Goal: Task Accomplishment & Management: Use online tool/utility

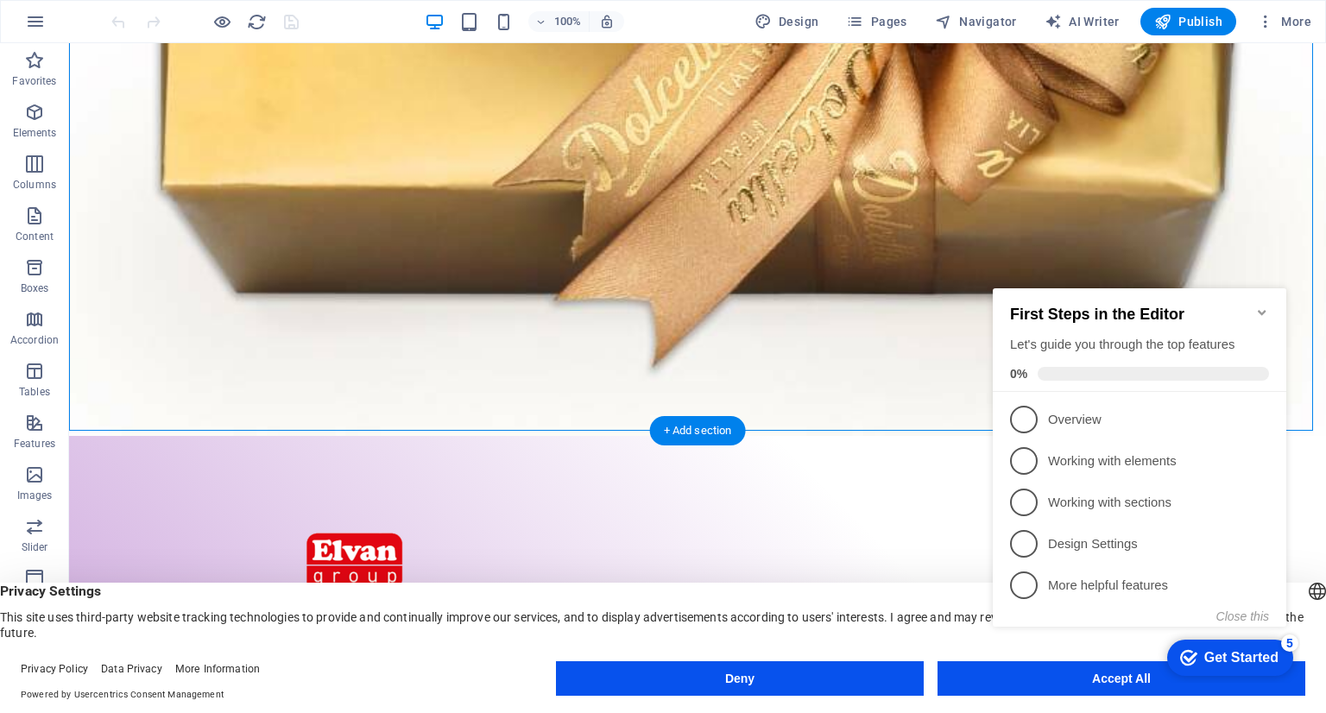
scroll to position [432, 0]
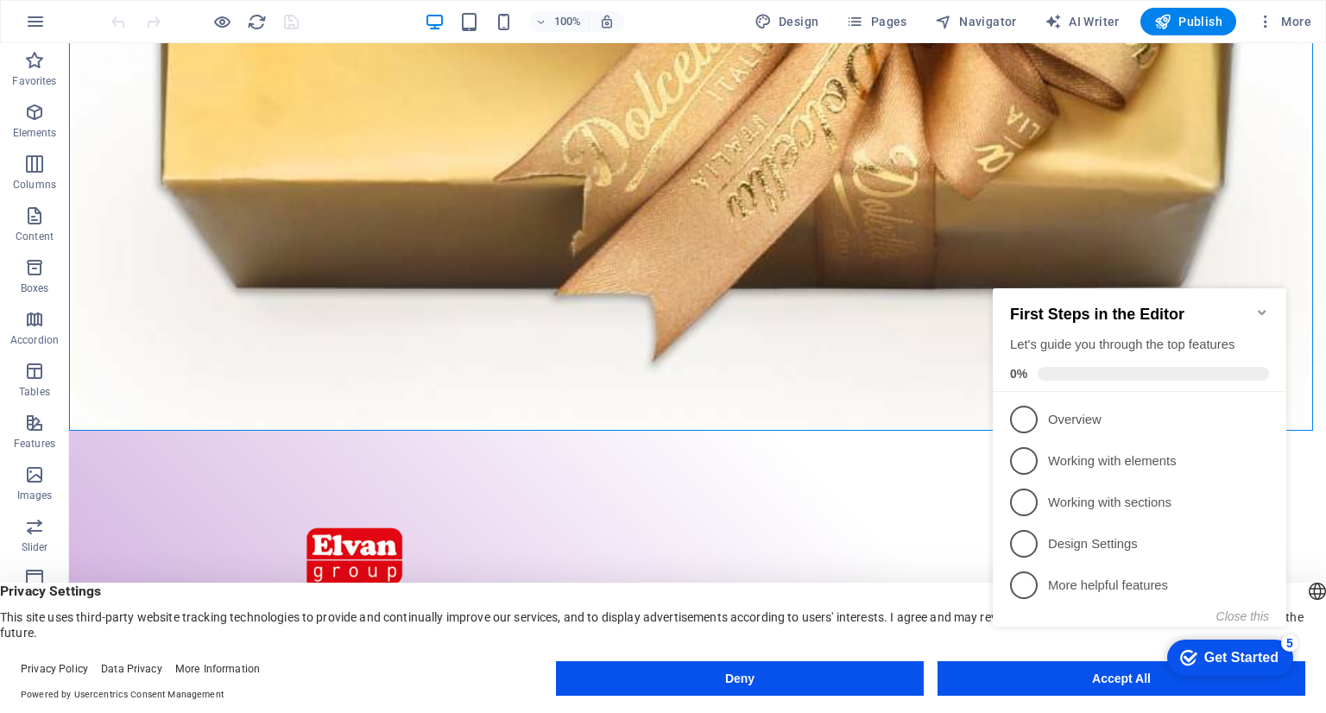
click at [1263, 310] on icon "Minimize checklist" at bounding box center [1262, 312] width 8 height 5
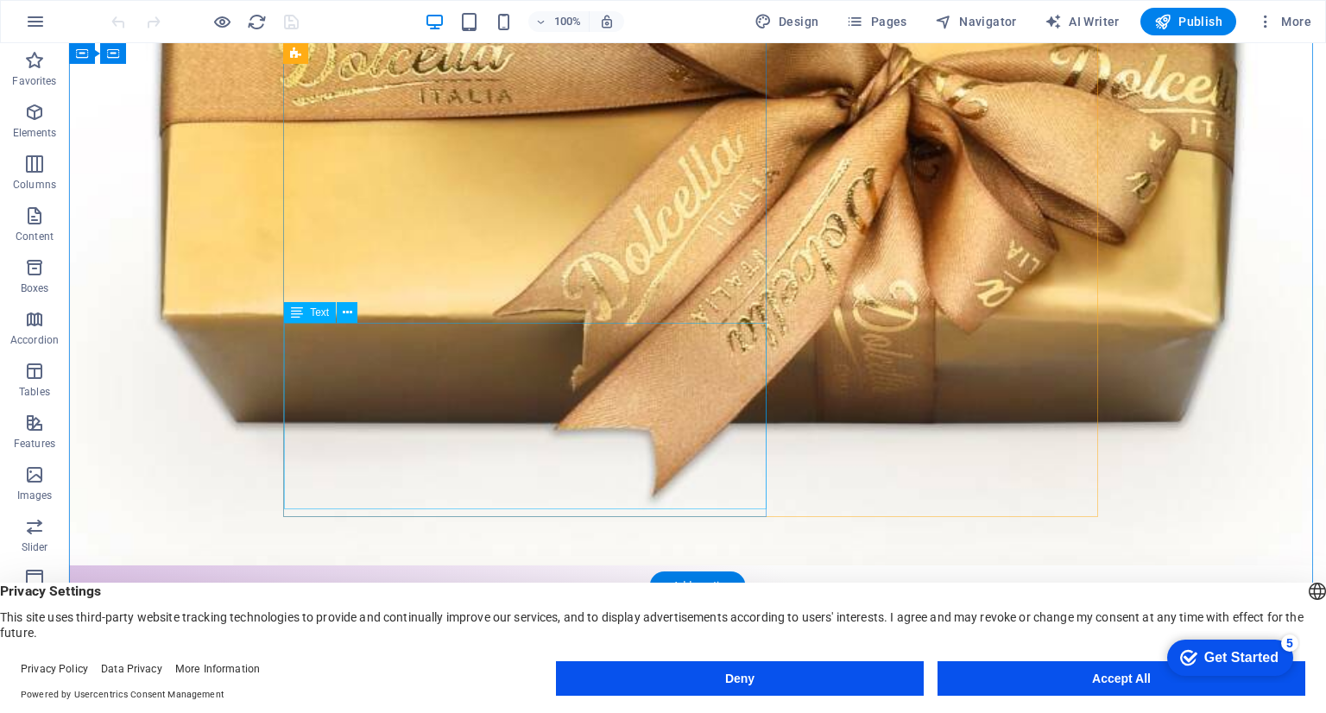
scroll to position [259, 0]
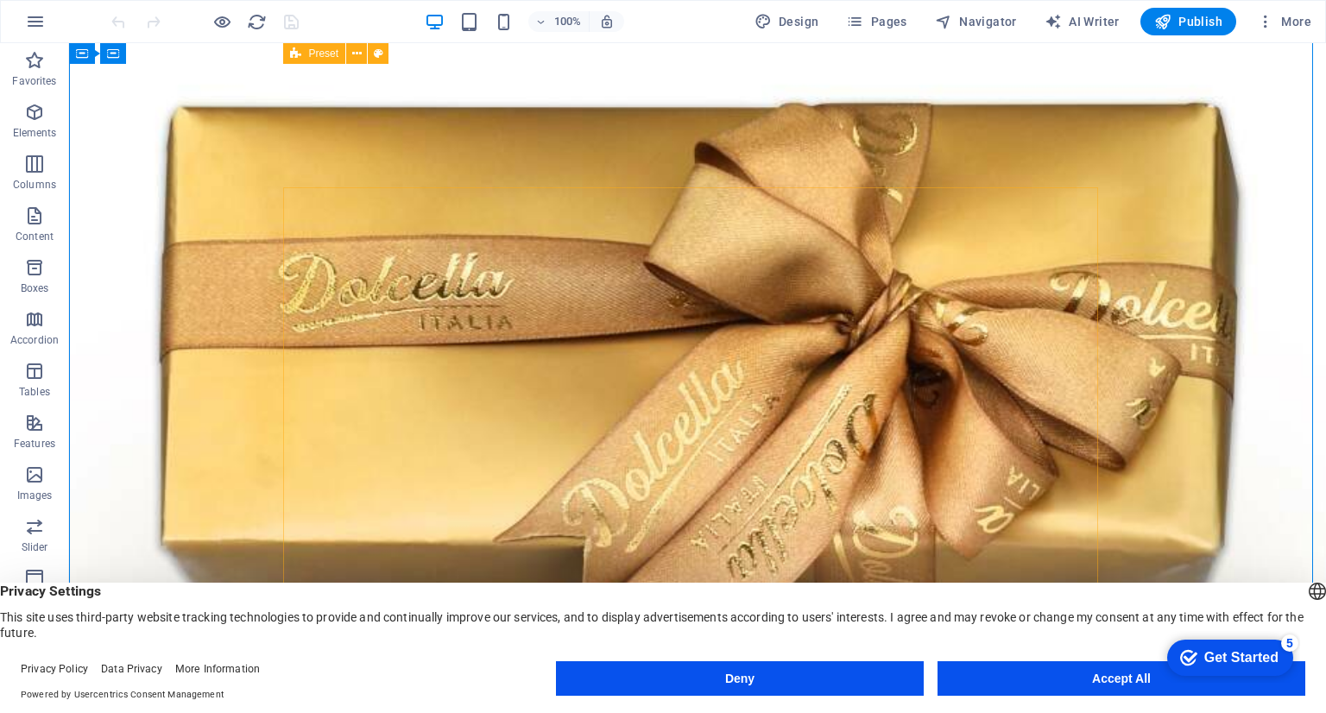
scroll to position [0, 0]
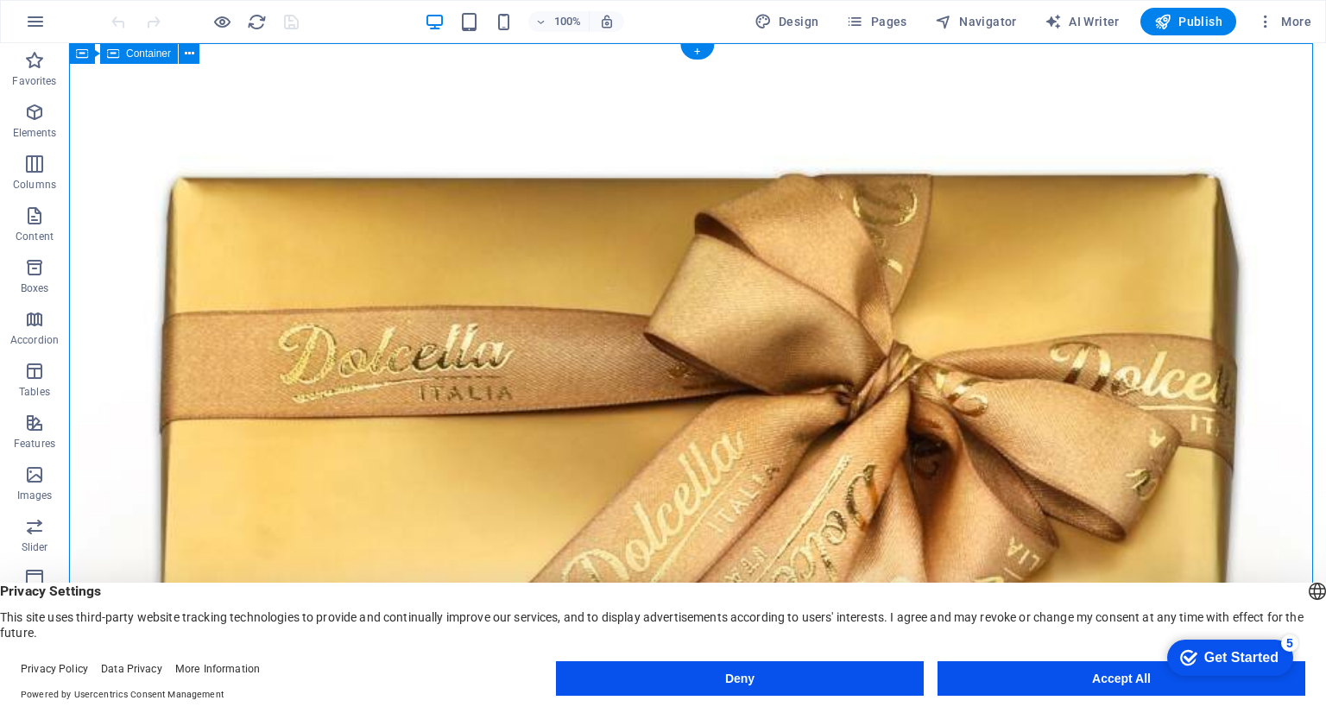
click at [190, 53] on icon at bounding box center [189, 54] width 9 height 18
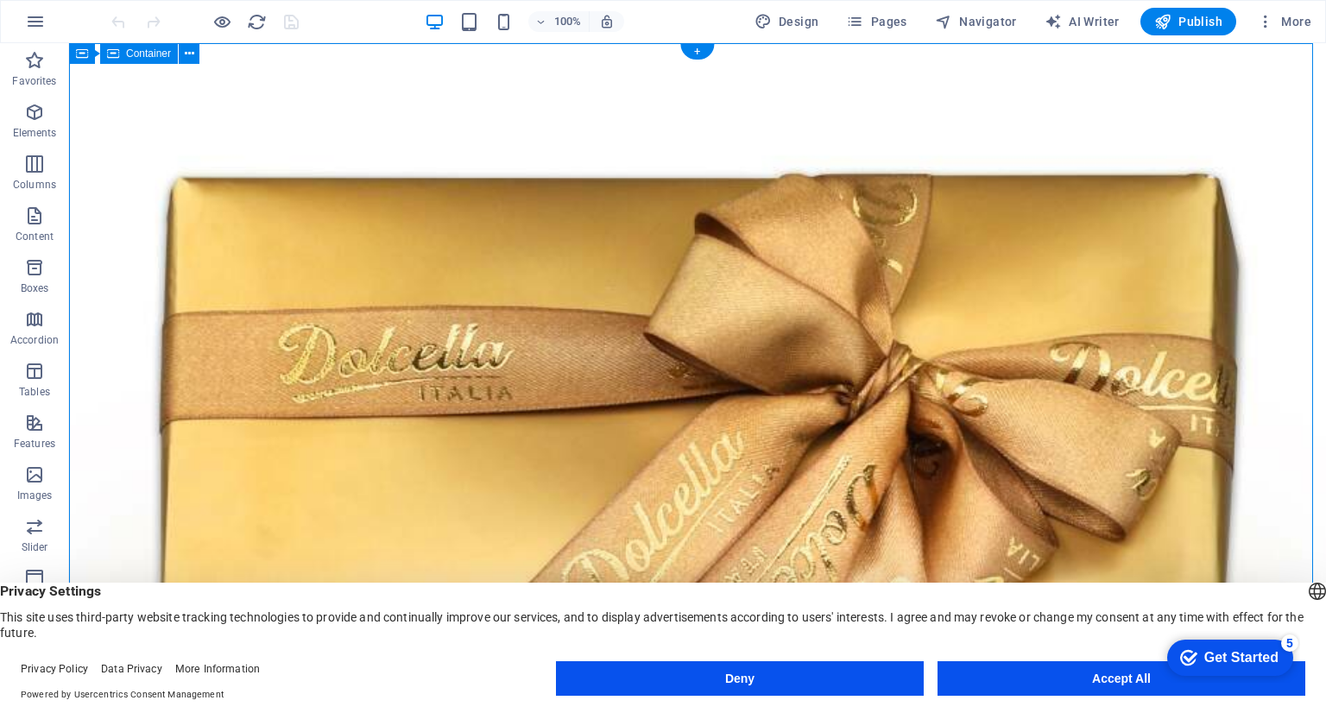
select select "%"
select select "vh"
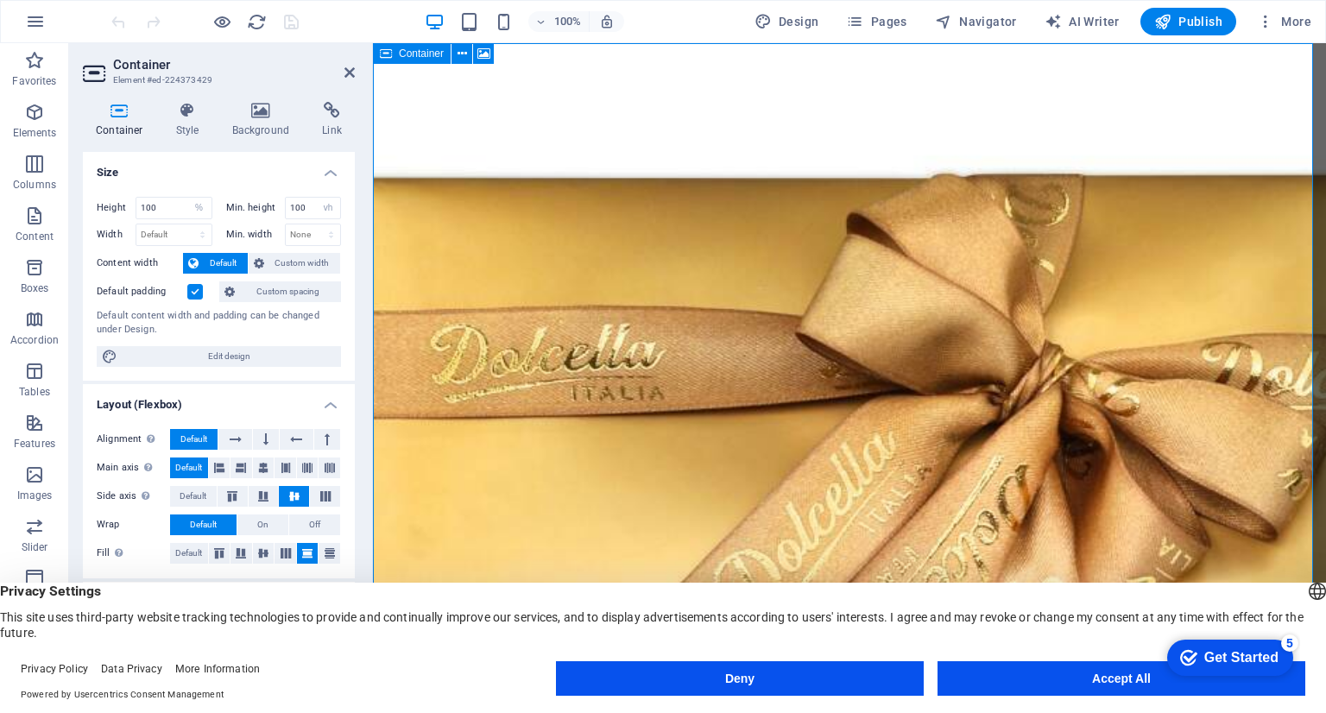
click at [387, 54] on icon at bounding box center [386, 53] width 12 height 21
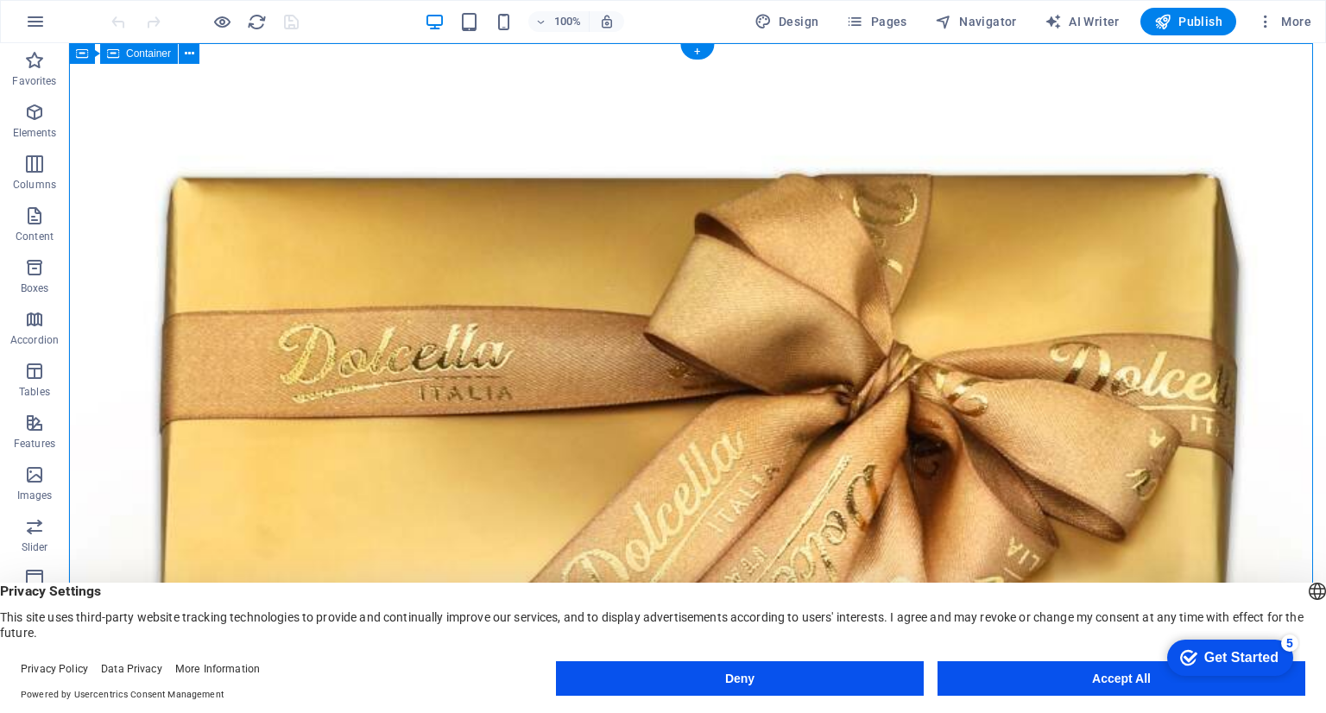
select select "%"
select select "vh"
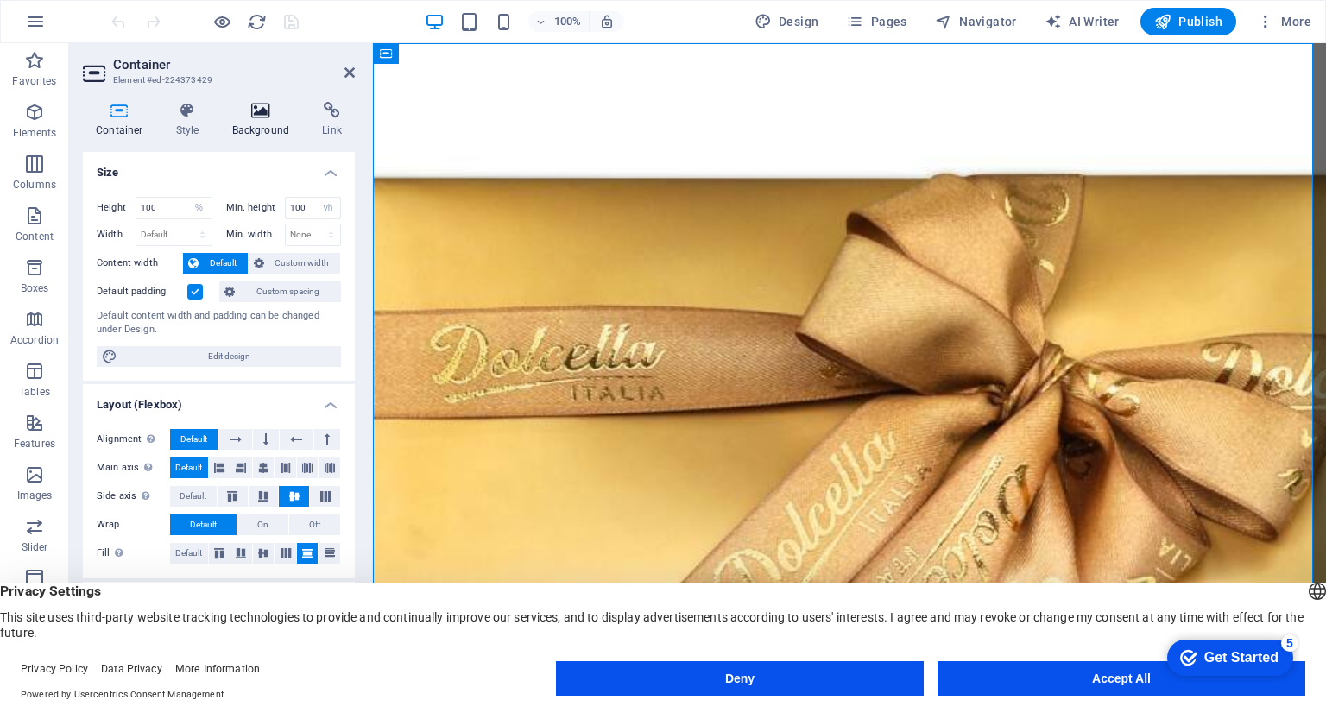
click at [263, 114] on icon at bounding box center [261, 110] width 84 height 17
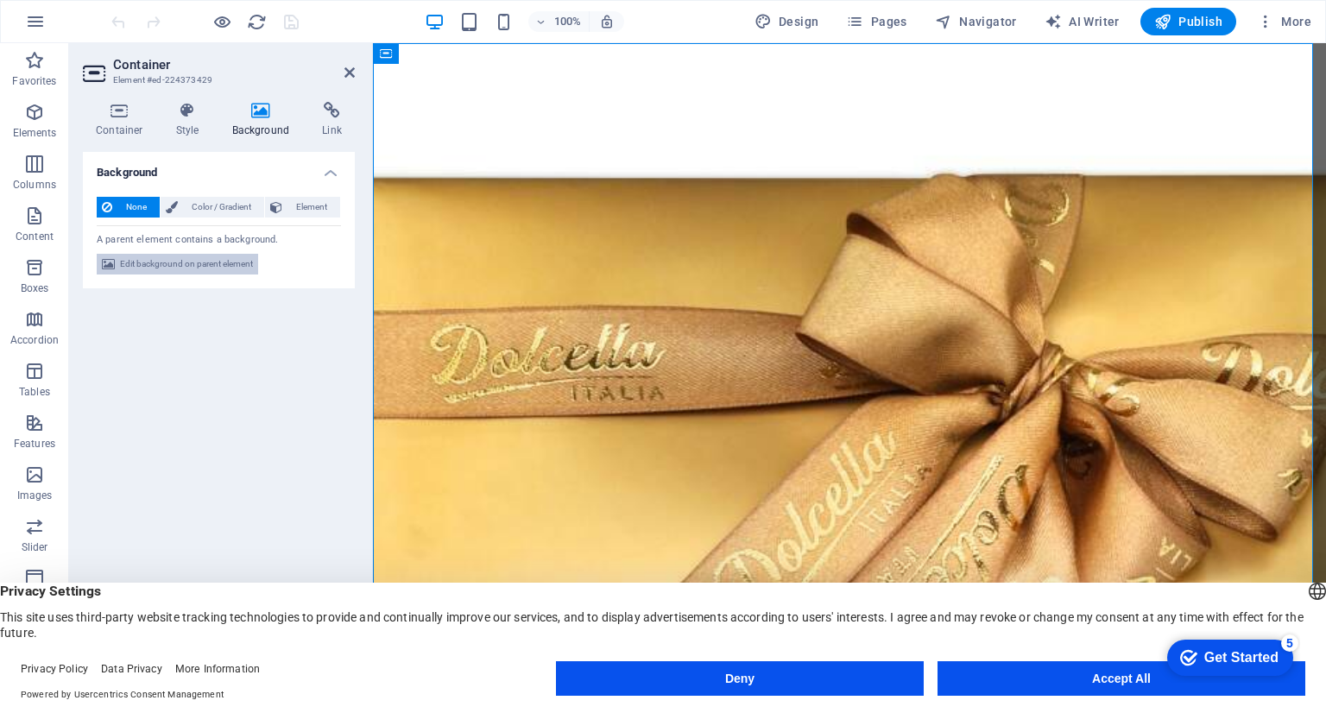
click at [168, 264] on span "Edit background on parent element" at bounding box center [186, 264] width 133 height 21
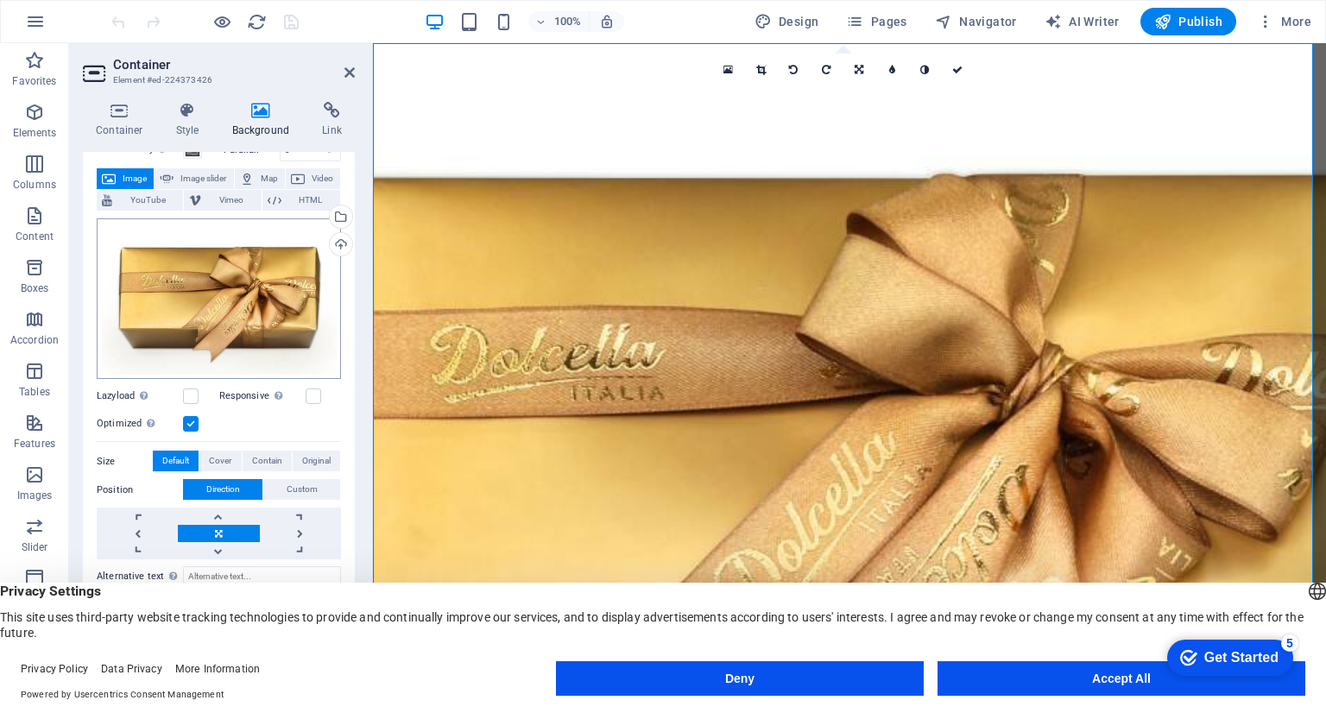
scroll to position [137, 0]
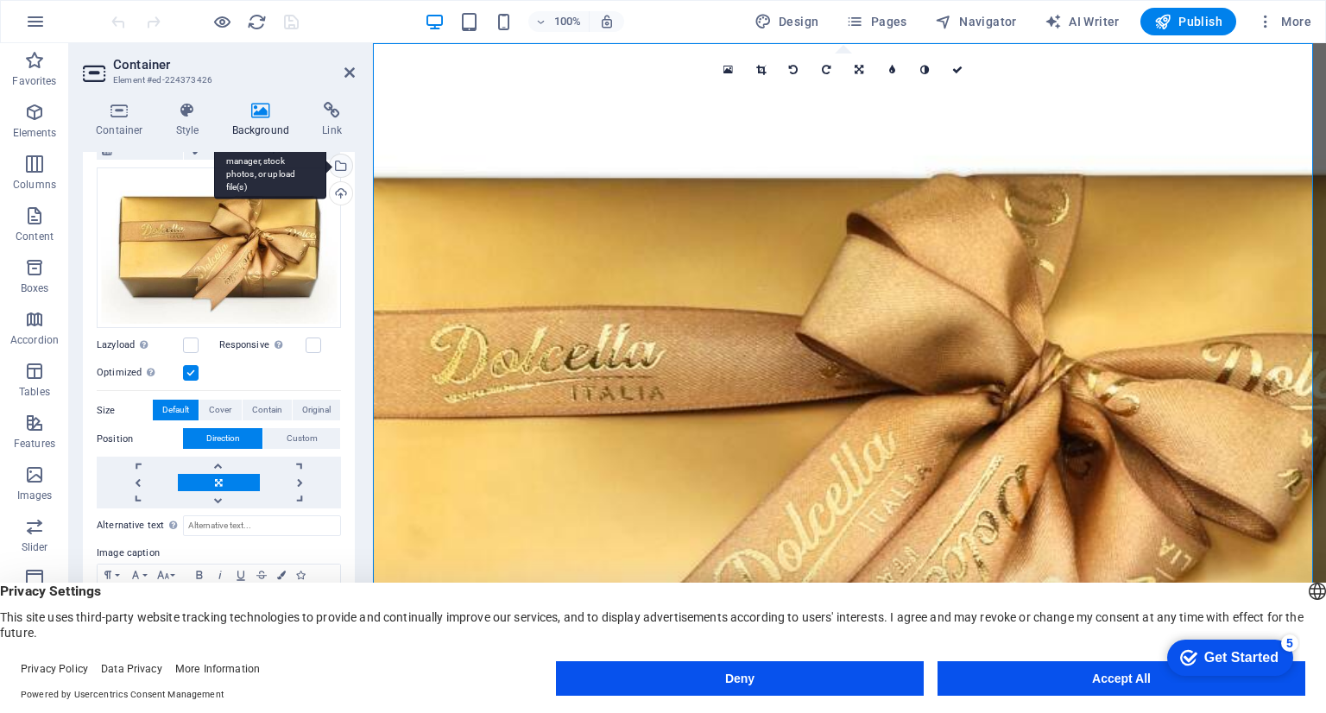
click at [339, 163] on div "Select files from the file manager, stock photos, or upload file(s)" at bounding box center [339, 168] width 26 height 26
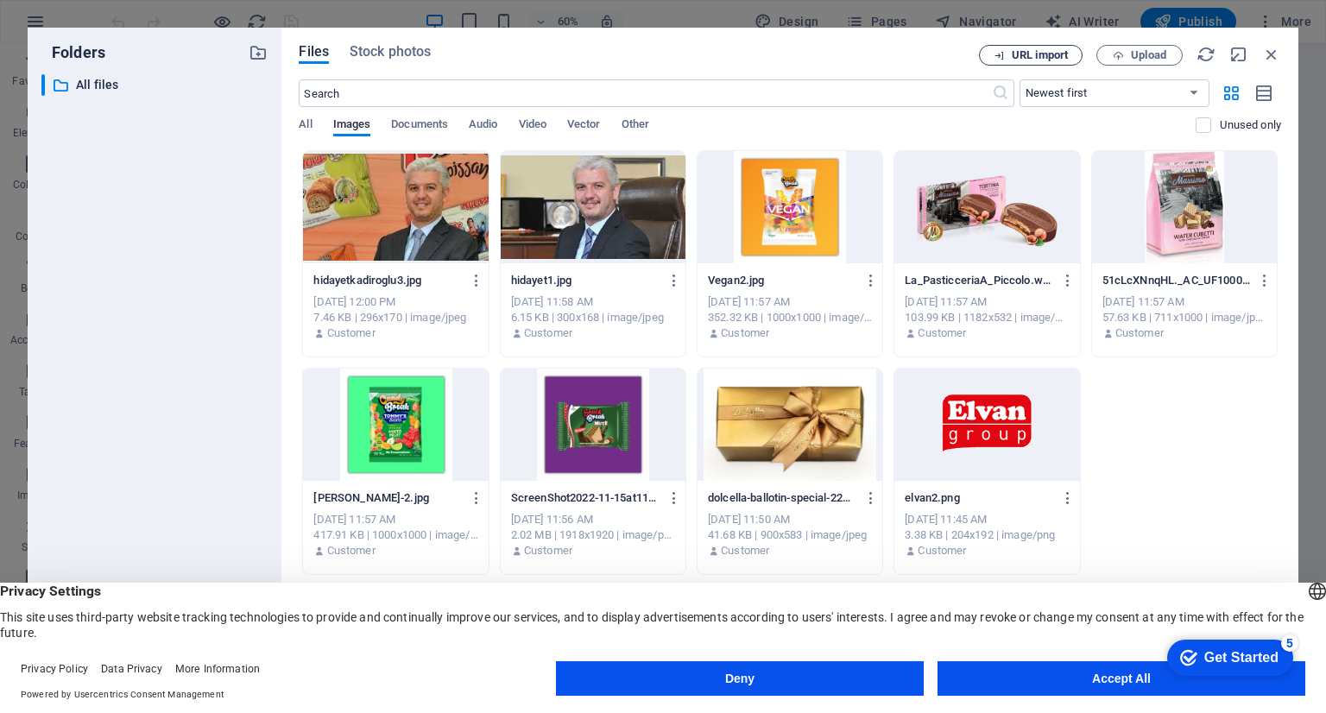
click at [1041, 54] on span "URL import" at bounding box center [1040, 55] width 56 height 10
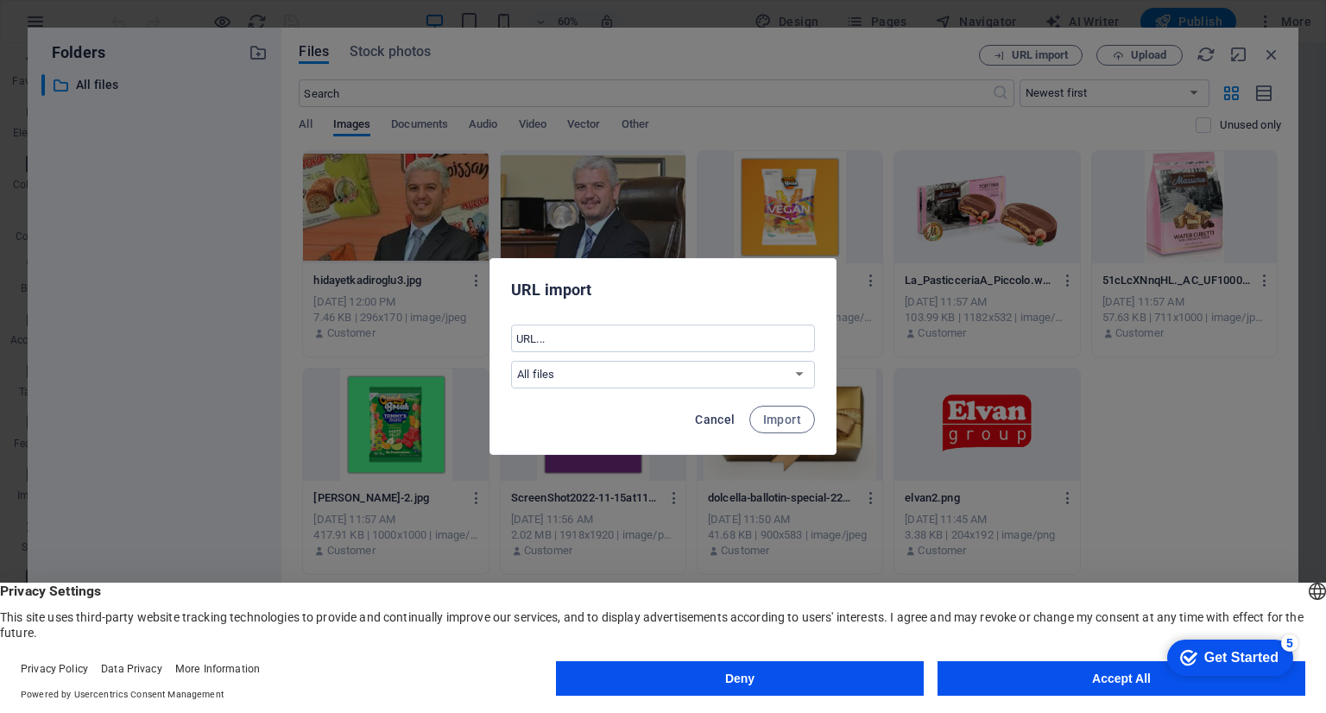
click at [725, 415] on span "Cancel" at bounding box center [715, 420] width 40 height 14
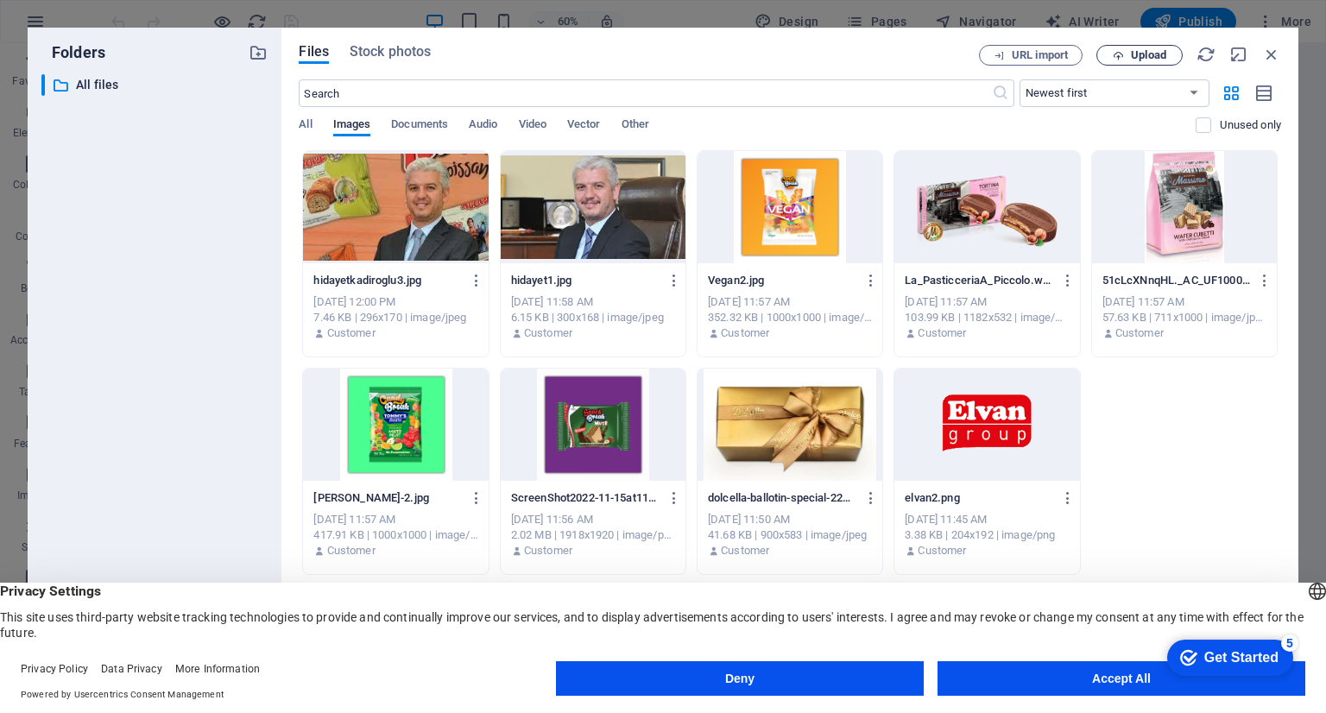
click at [1134, 54] on span "Upload" at bounding box center [1148, 55] width 35 height 10
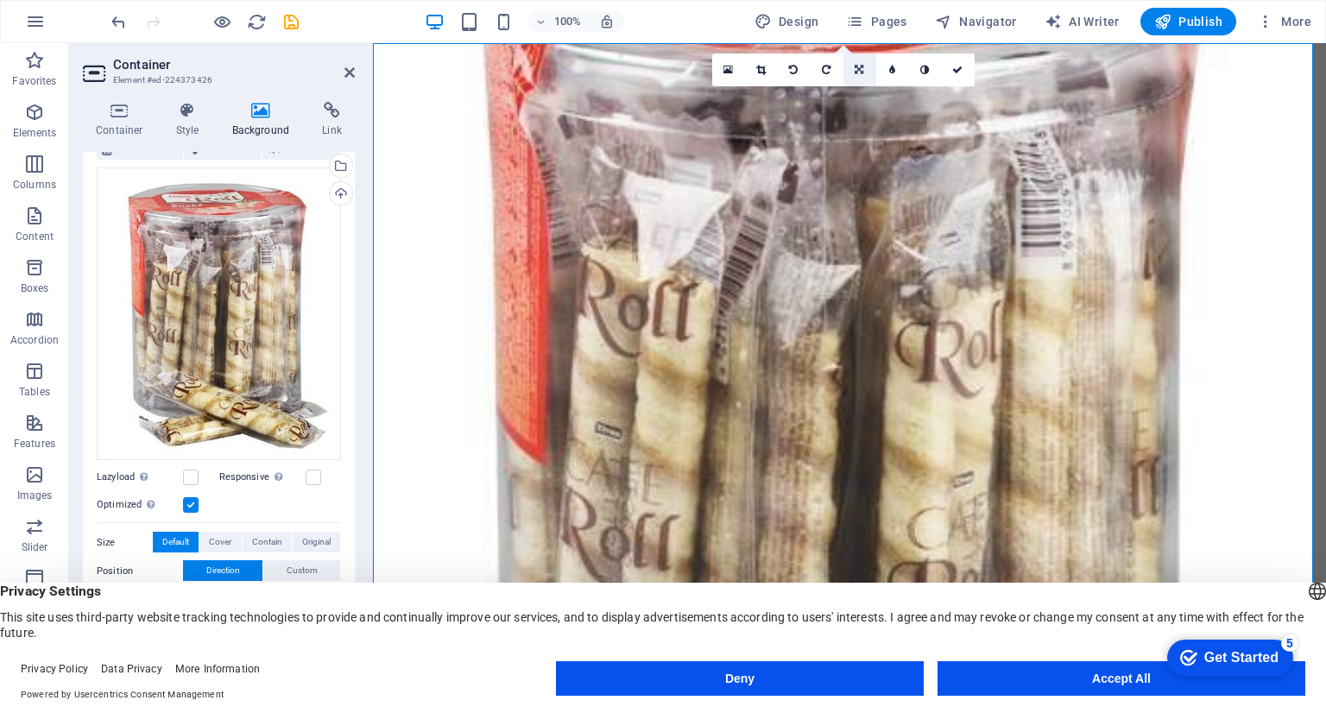
click at [860, 65] on icon at bounding box center [859, 70] width 9 height 10
click at [860, 94] on icon at bounding box center [859, 97] width 9 height 10
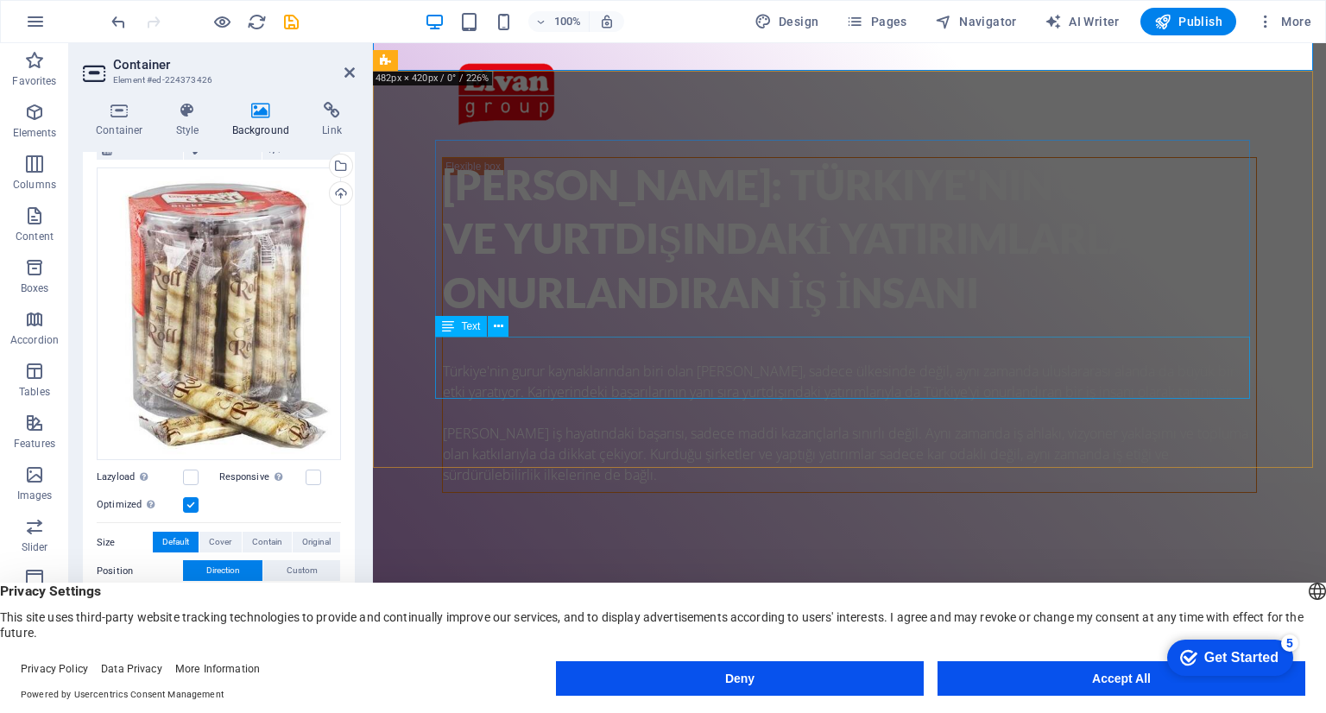
scroll to position [1209, 0]
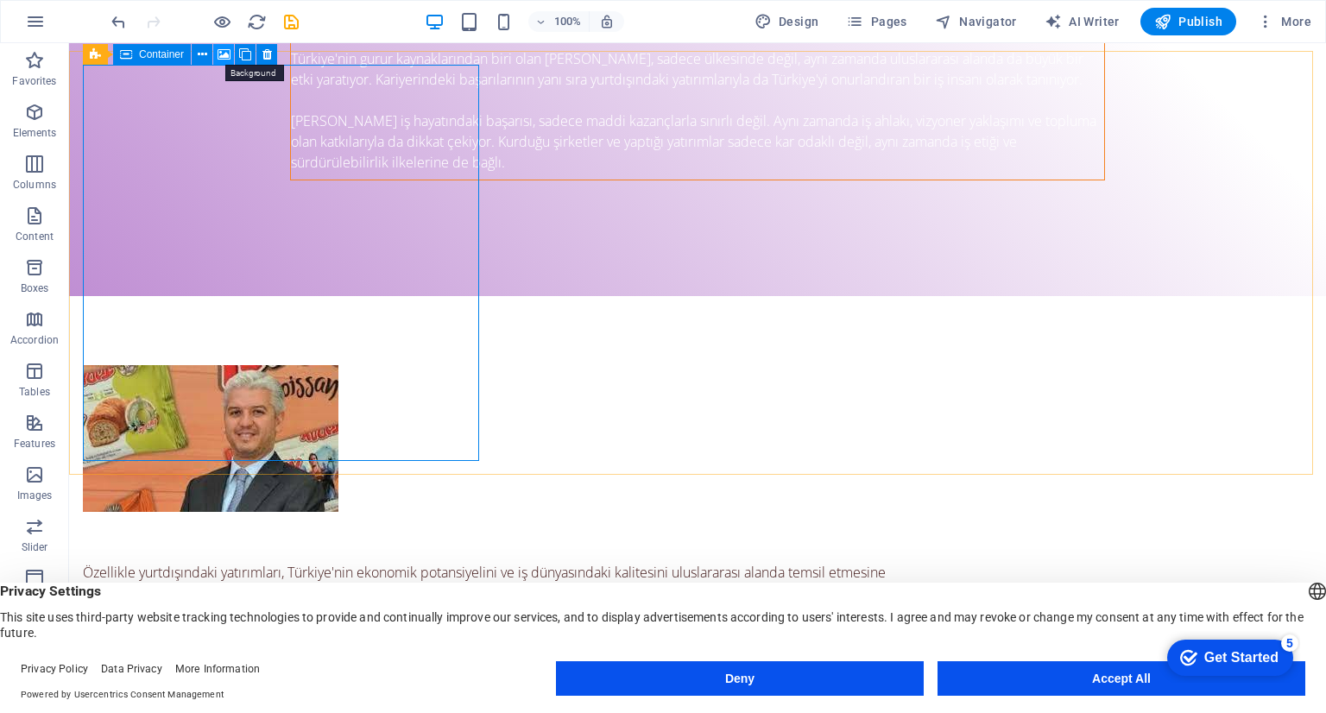
click at [221, 53] on icon at bounding box center [224, 55] width 13 height 18
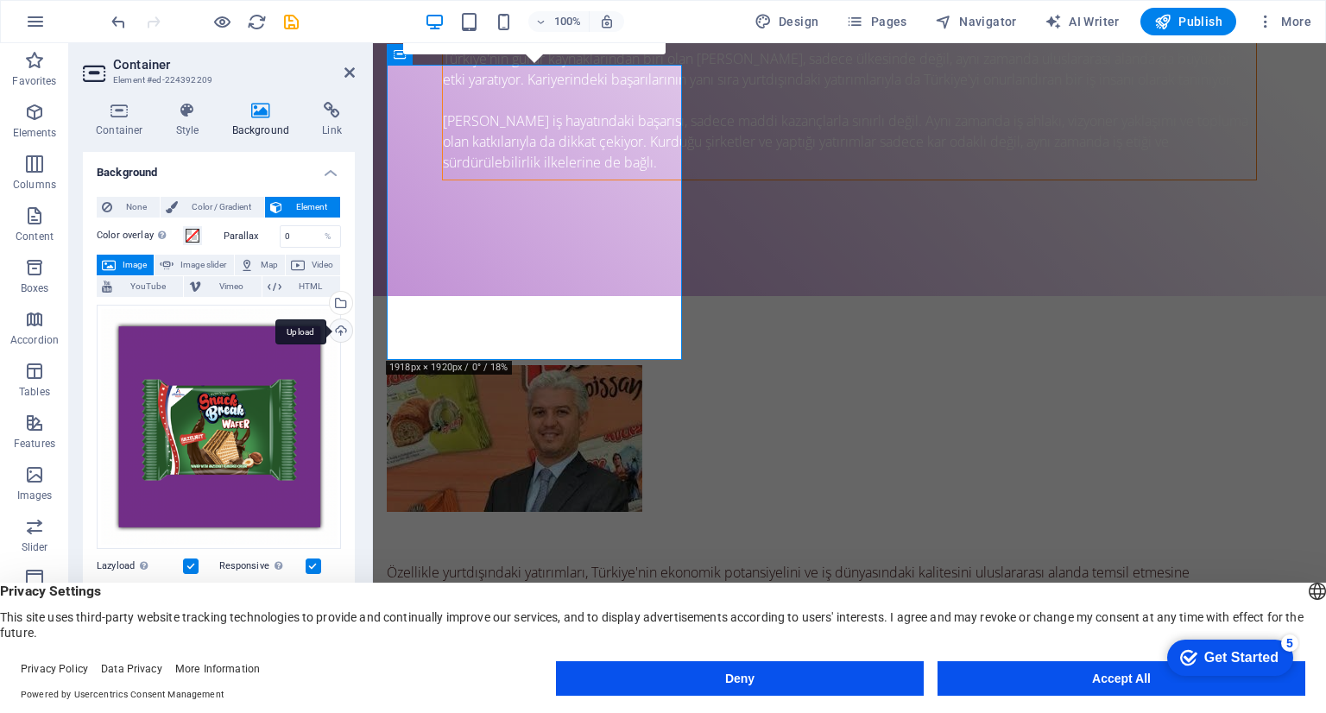
click at [338, 329] on div "Upload" at bounding box center [339, 333] width 26 height 26
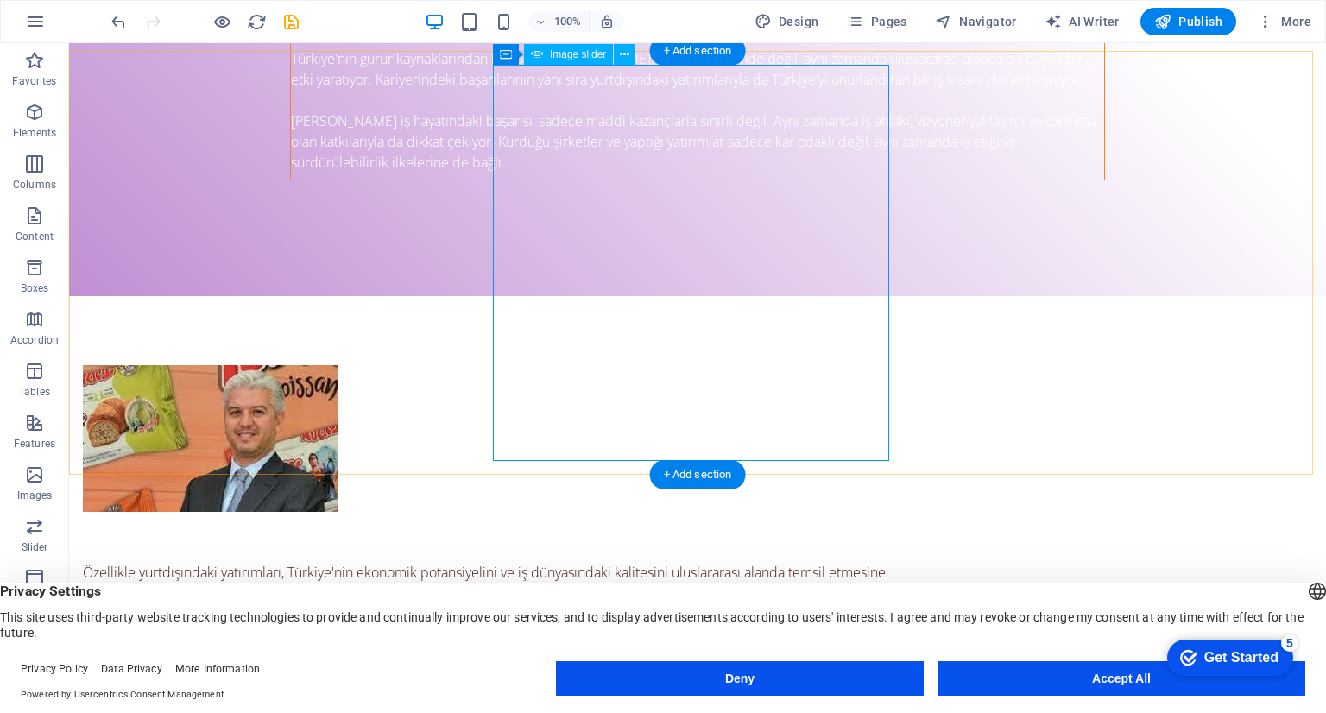
select select "px"
select select "ms"
select select "s"
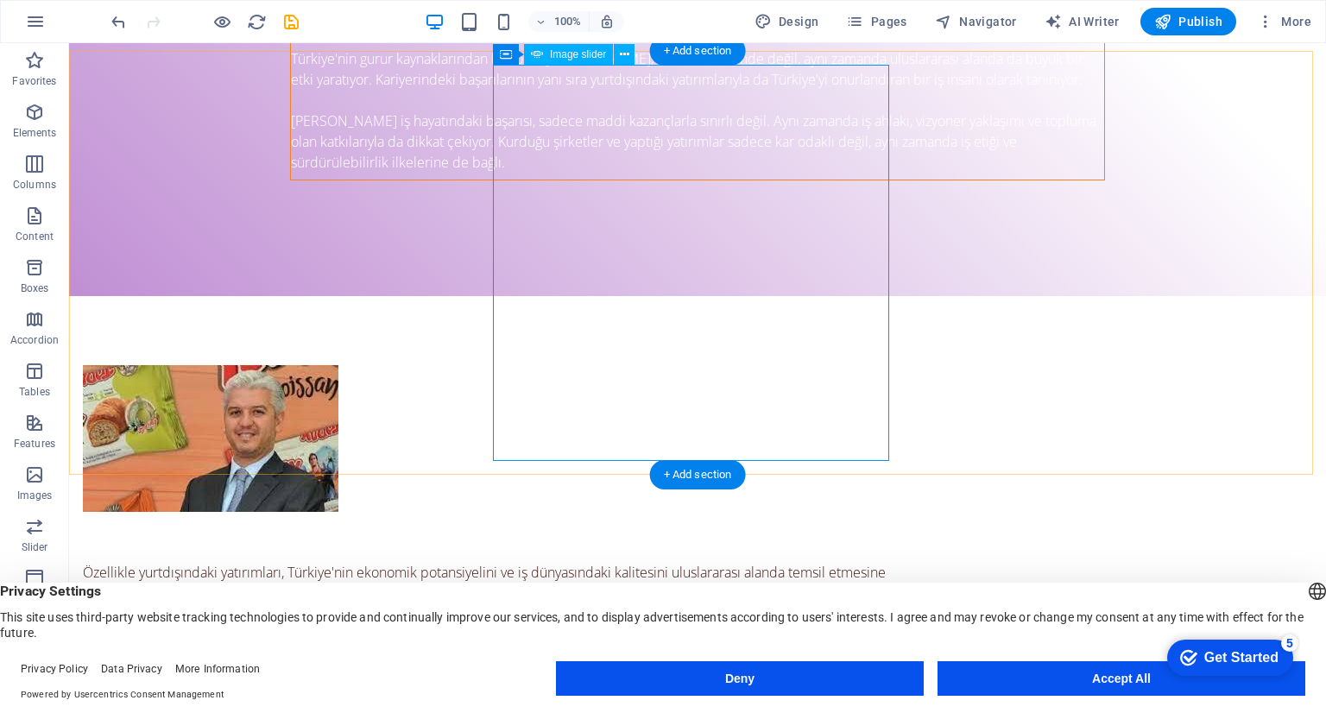
select select "progressive"
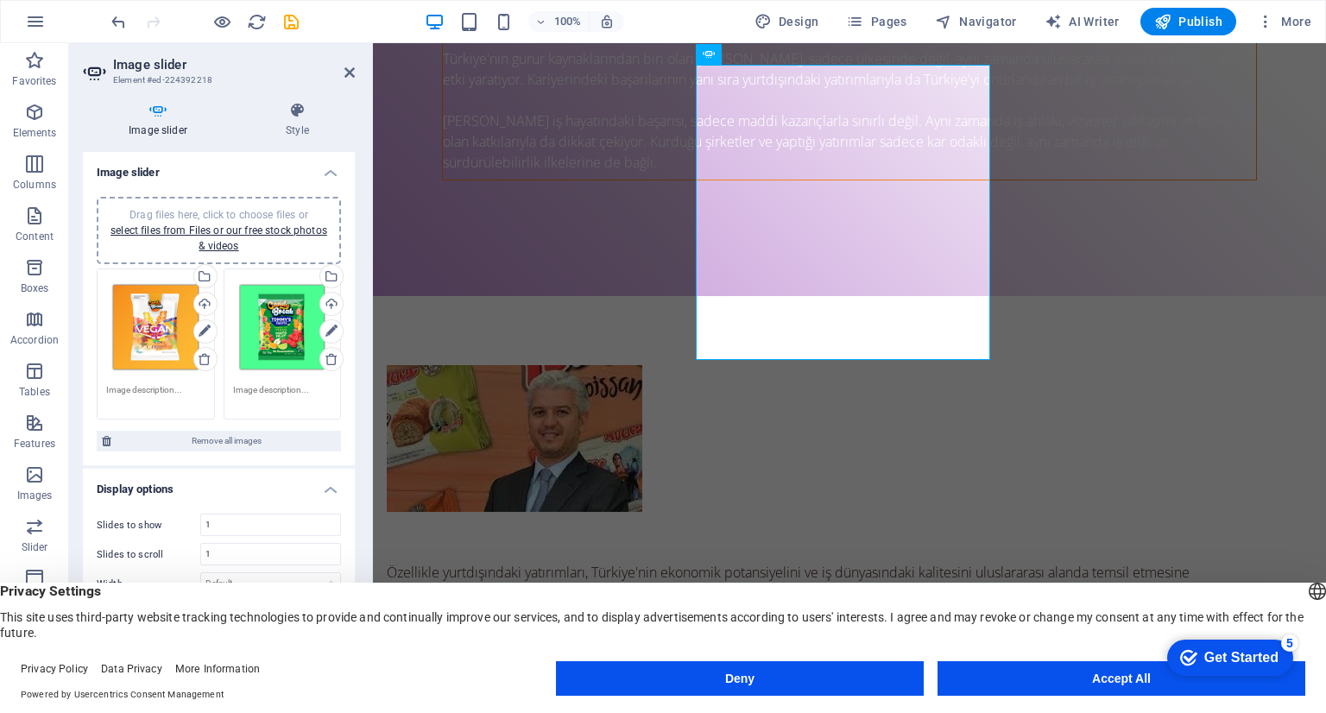
click at [149, 336] on div "Drag files here, click to choose files or select files from Files or our free s…" at bounding box center [155, 327] width 99 height 99
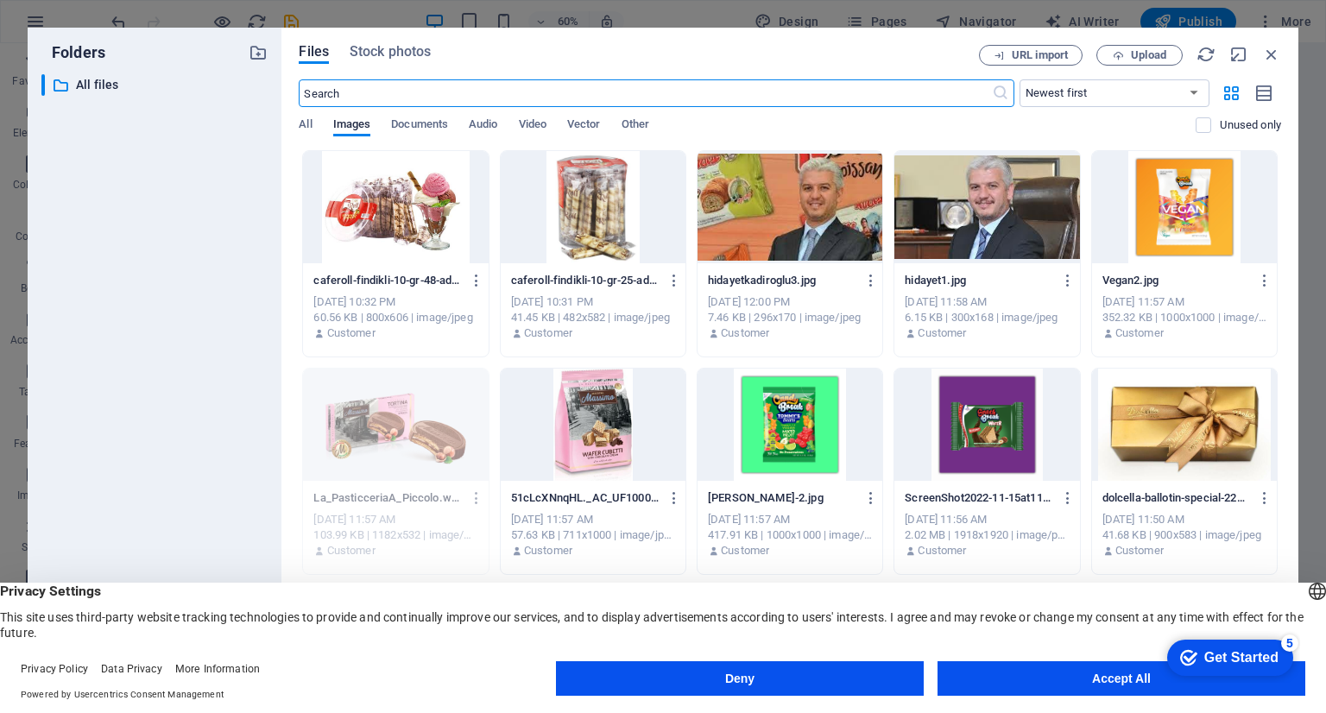
scroll to position [1459, 0]
click at [1132, 60] on span "Upload" at bounding box center [1148, 55] width 35 height 10
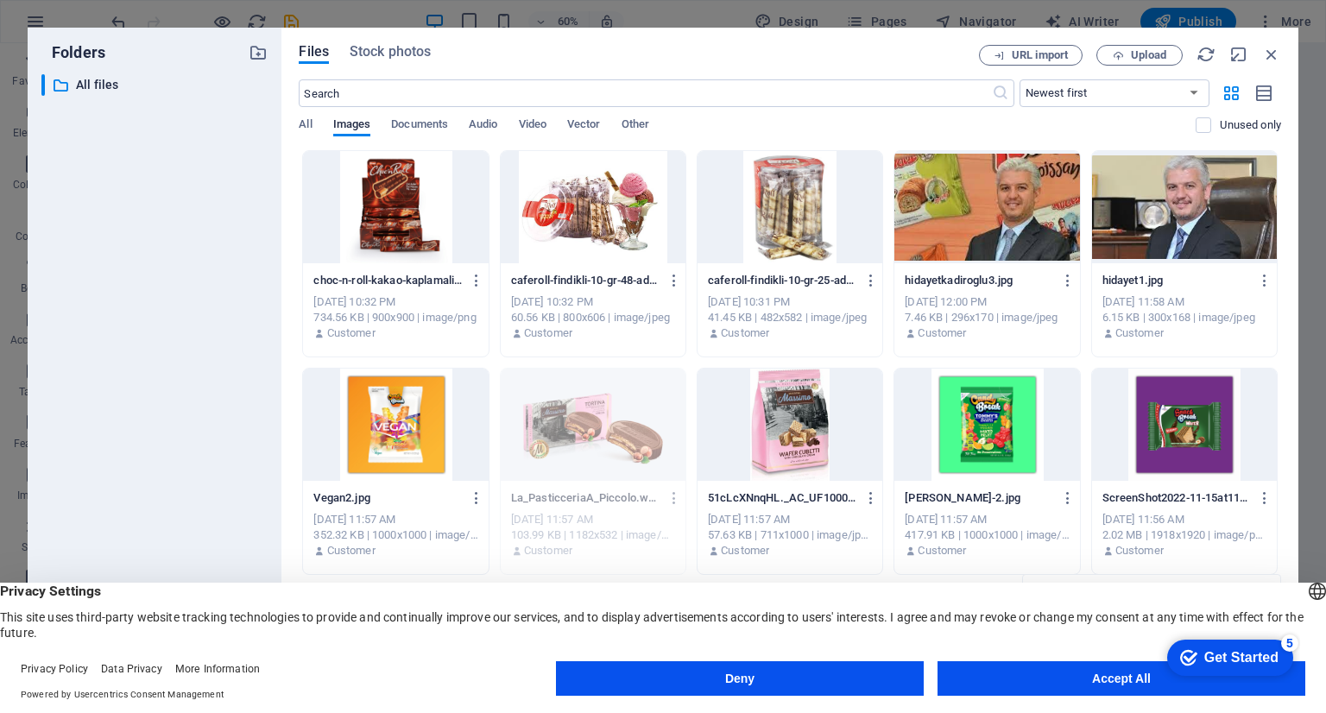
click at [417, 218] on div at bounding box center [395, 207] width 185 height 112
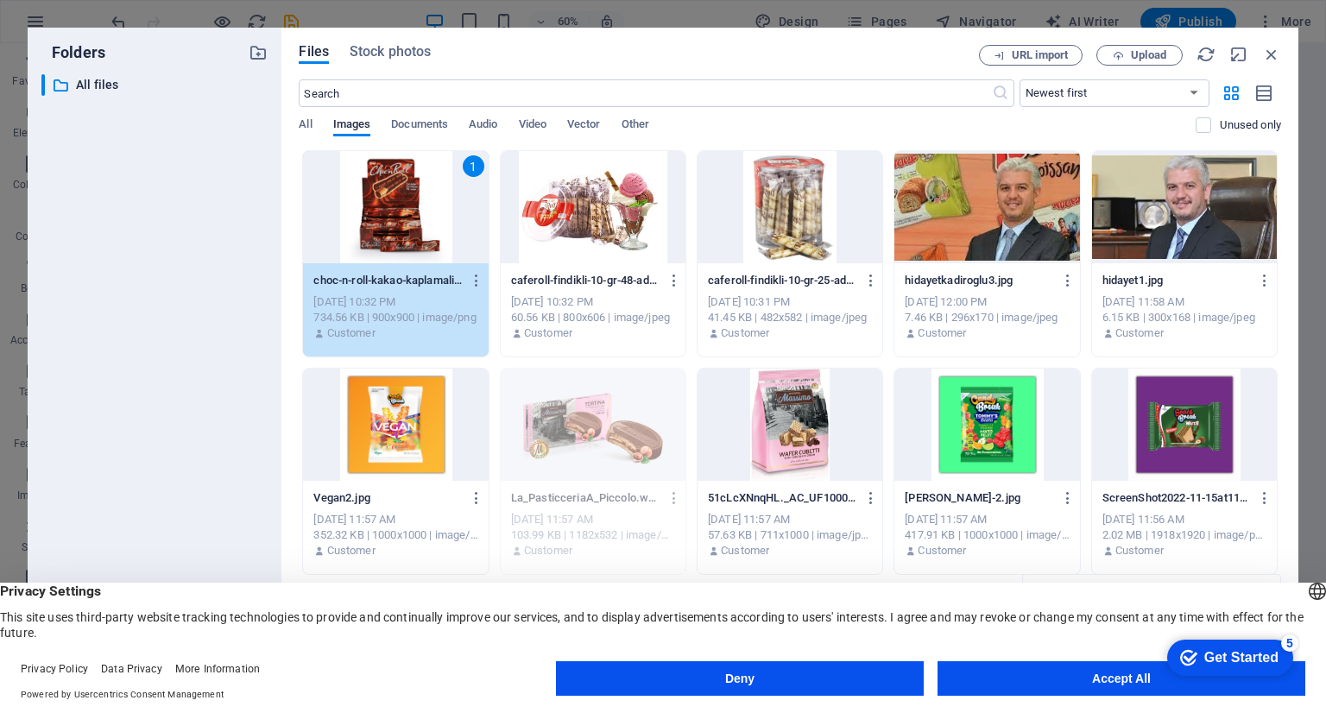
click at [417, 218] on div "1" at bounding box center [395, 207] width 185 height 112
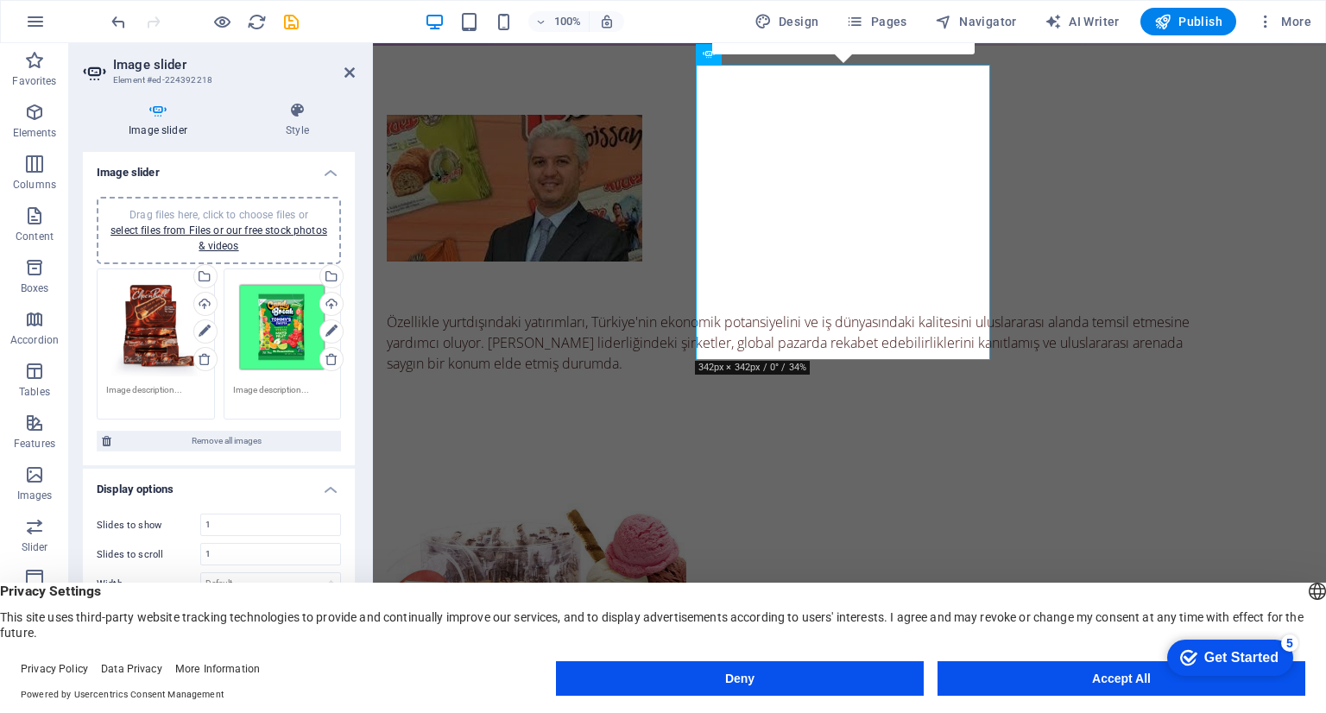
scroll to position [1209, 0]
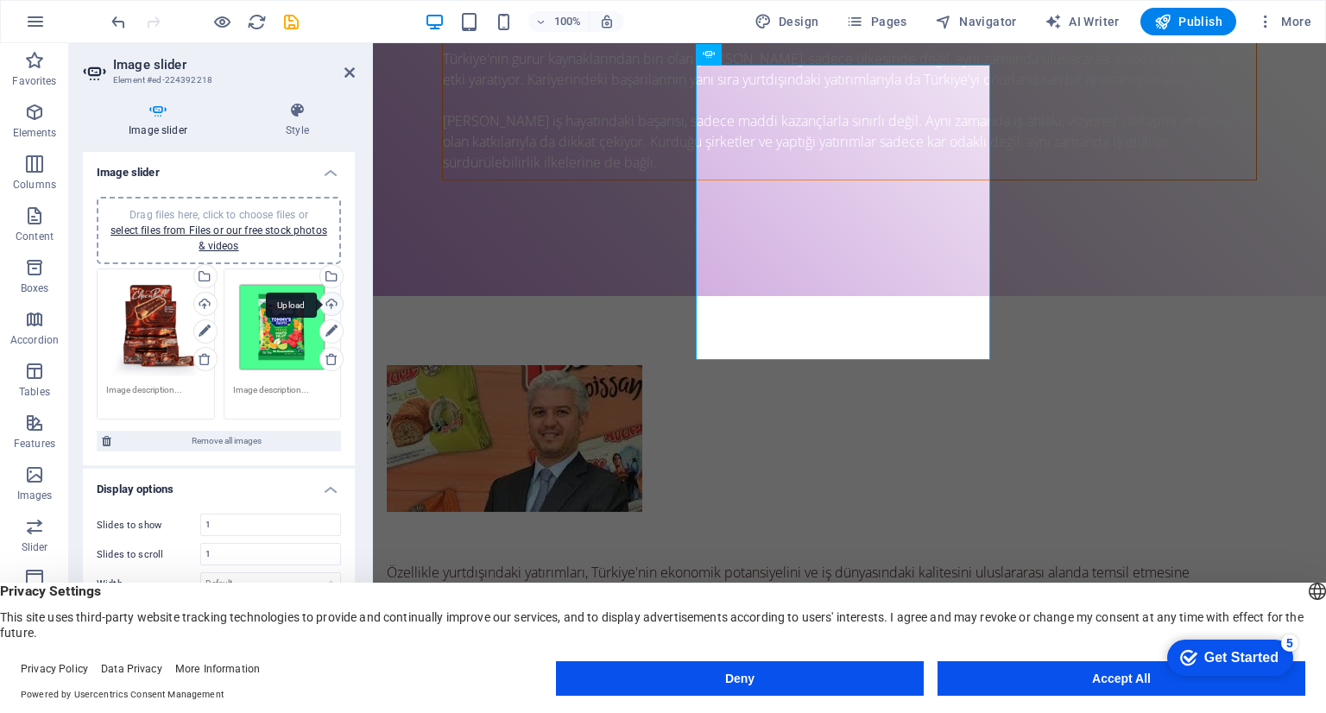
click at [327, 302] on div "Upload" at bounding box center [330, 306] width 26 height 26
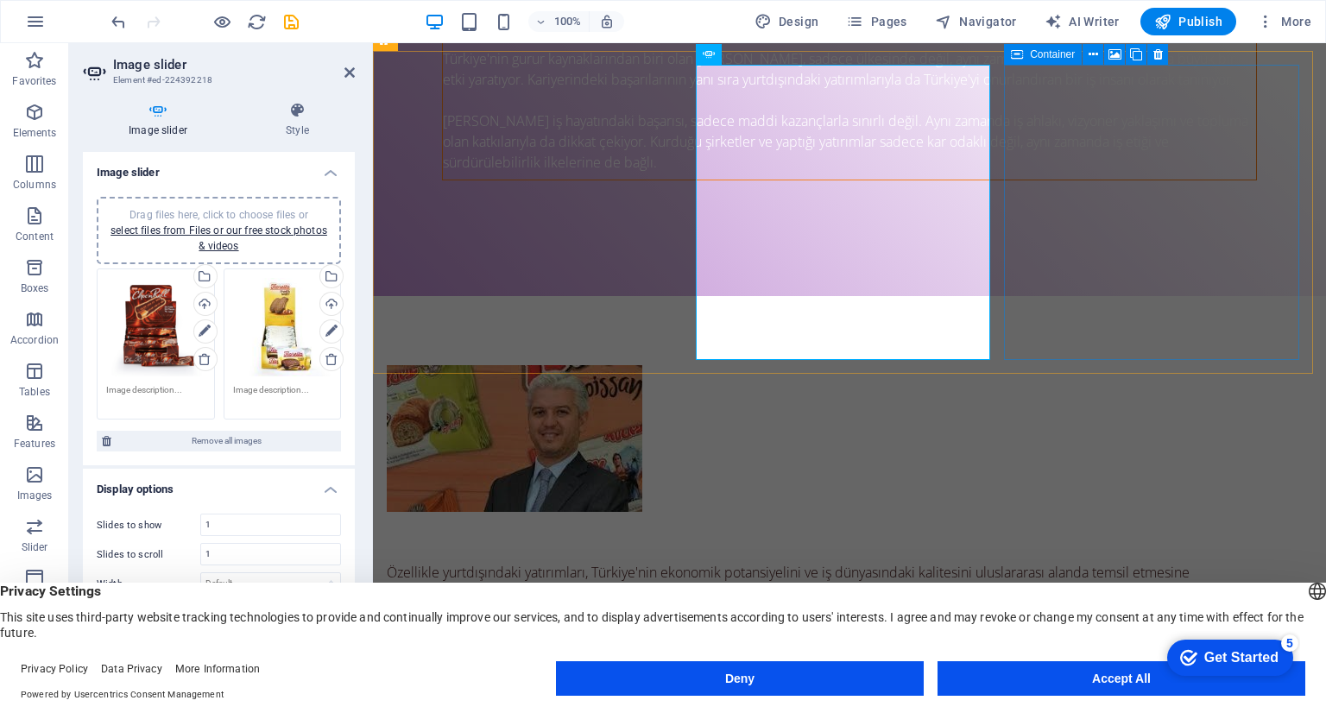
drag, startPoint x: 1060, startPoint y: 125, endPoint x: 1054, endPoint y: 136, distance: 12.0
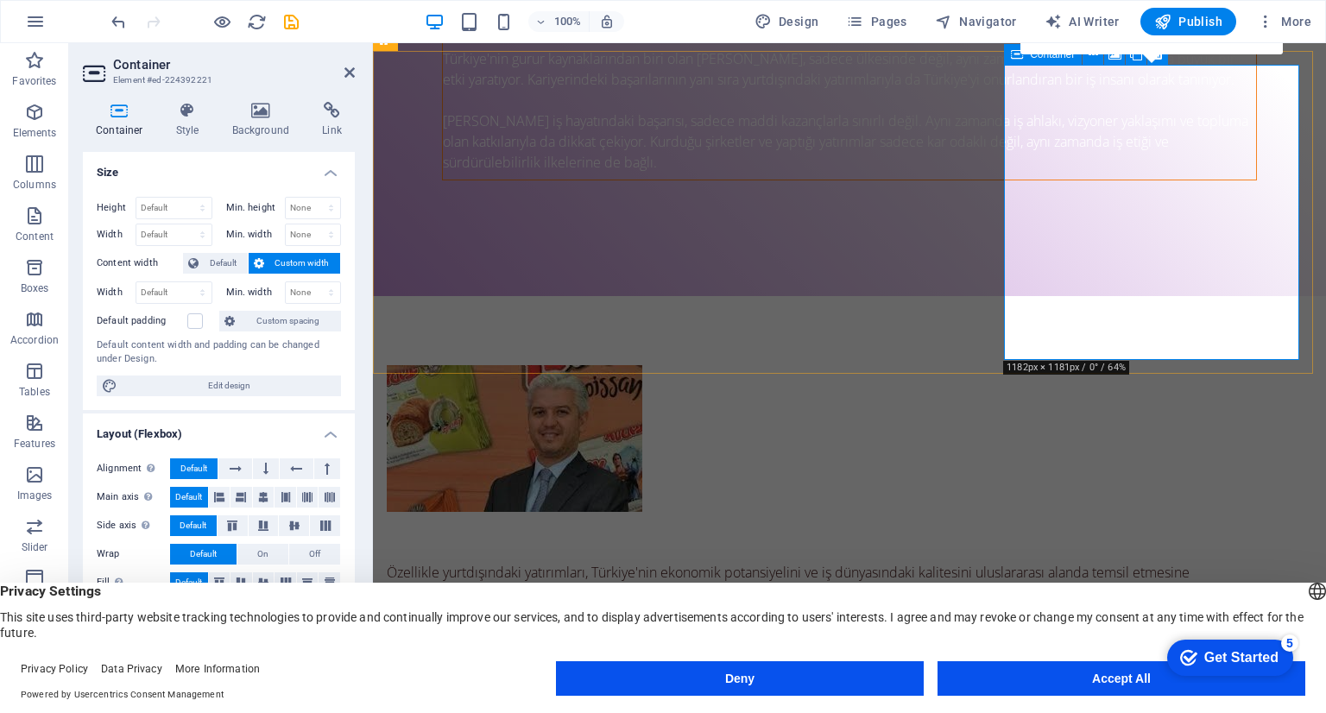
click at [256, 118] on icon at bounding box center [261, 110] width 84 height 17
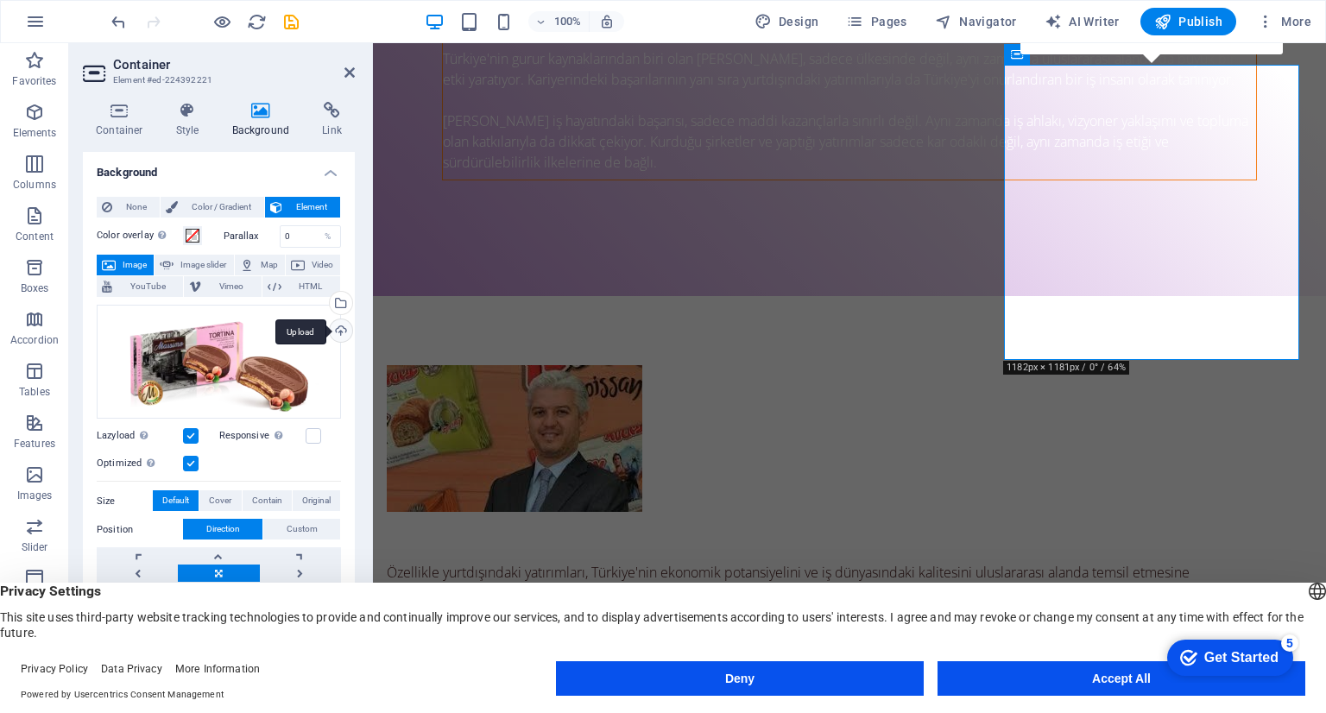
click at [342, 328] on div "Upload" at bounding box center [339, 333] width 26 height 26
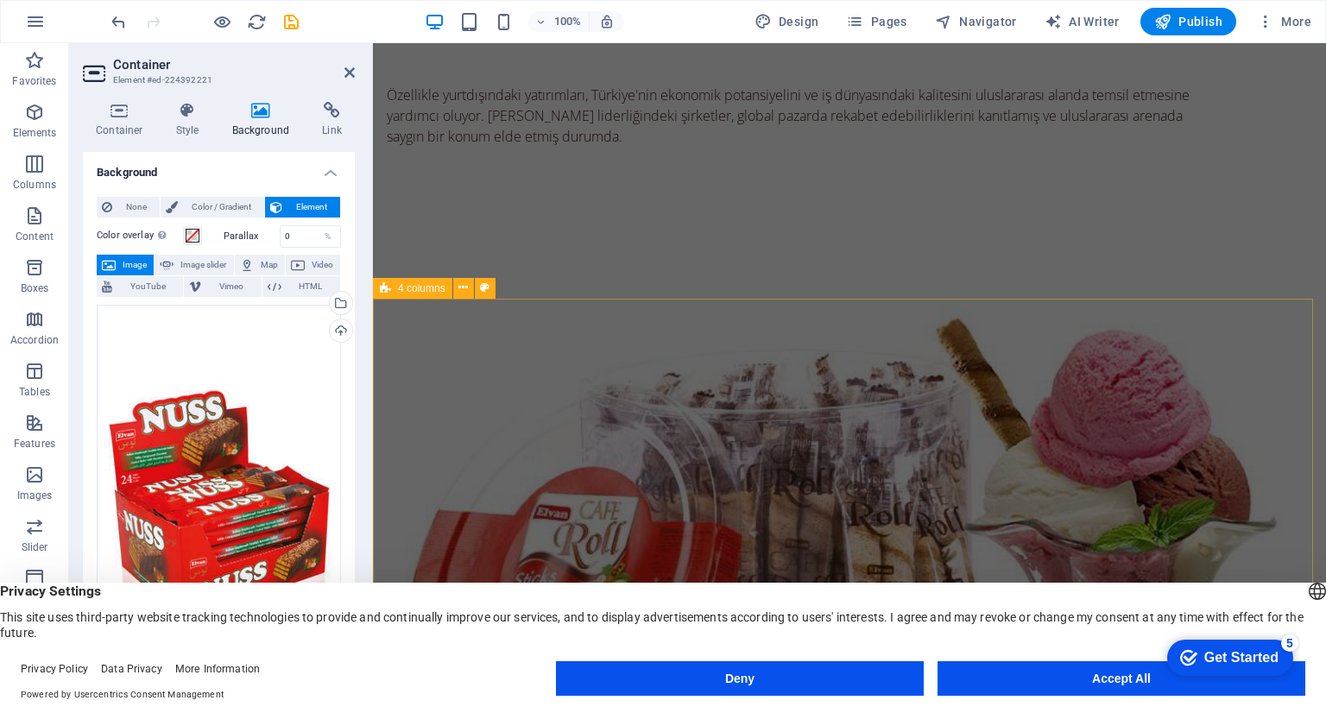
scroll to position [1692, 0]
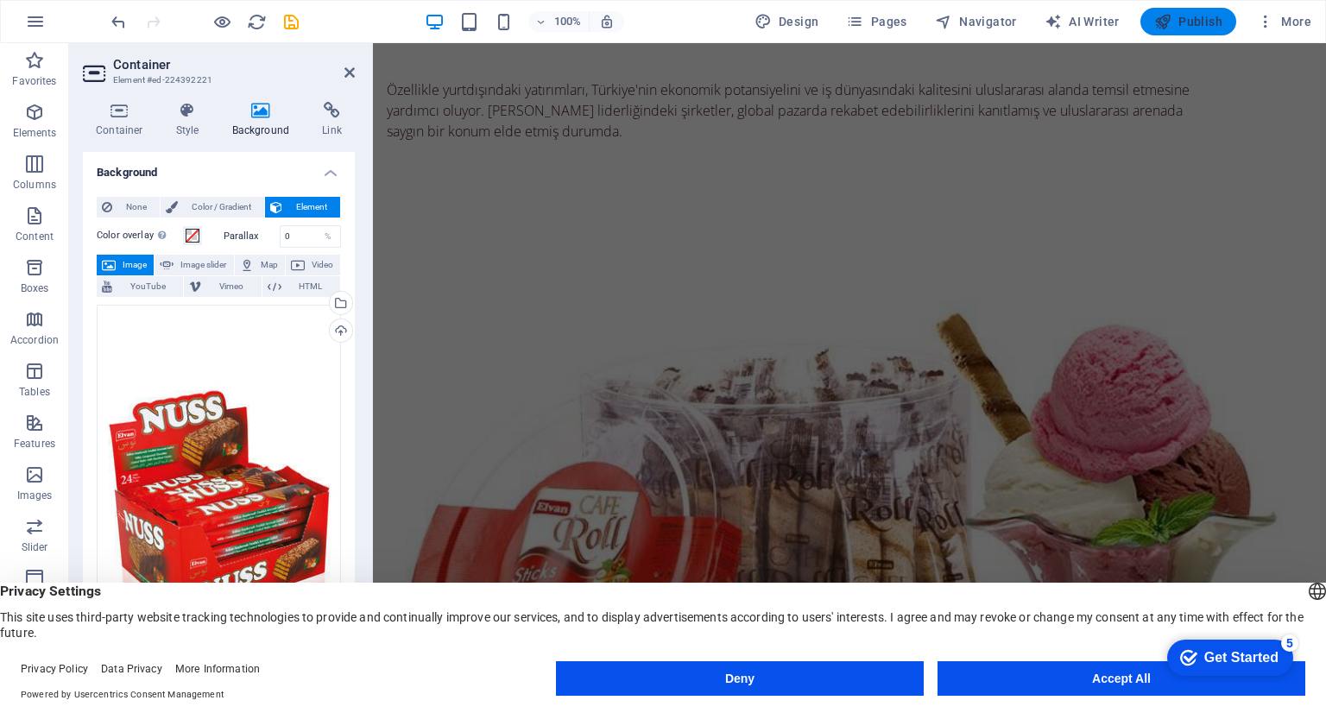
click at [1199, 22] on span "Publish" at bounding box center [1189, 21] width 68 height 17
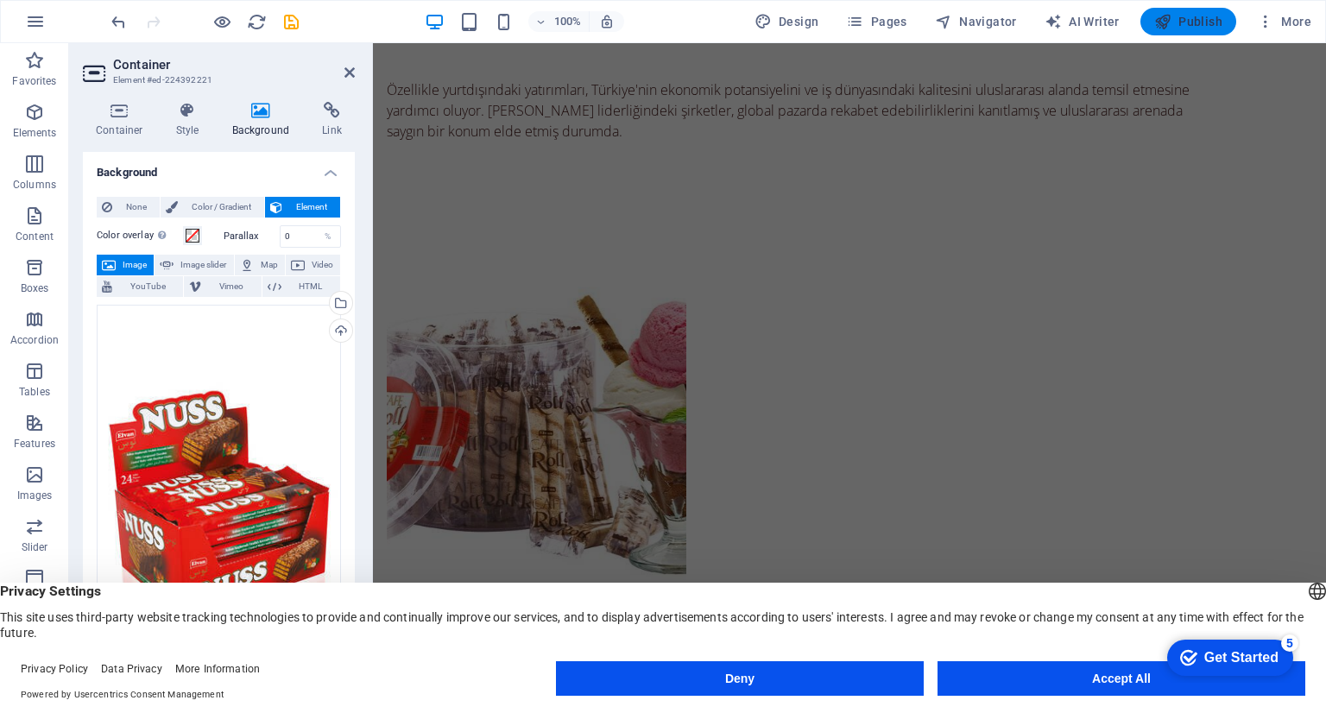
scroll to position [1107, 0]
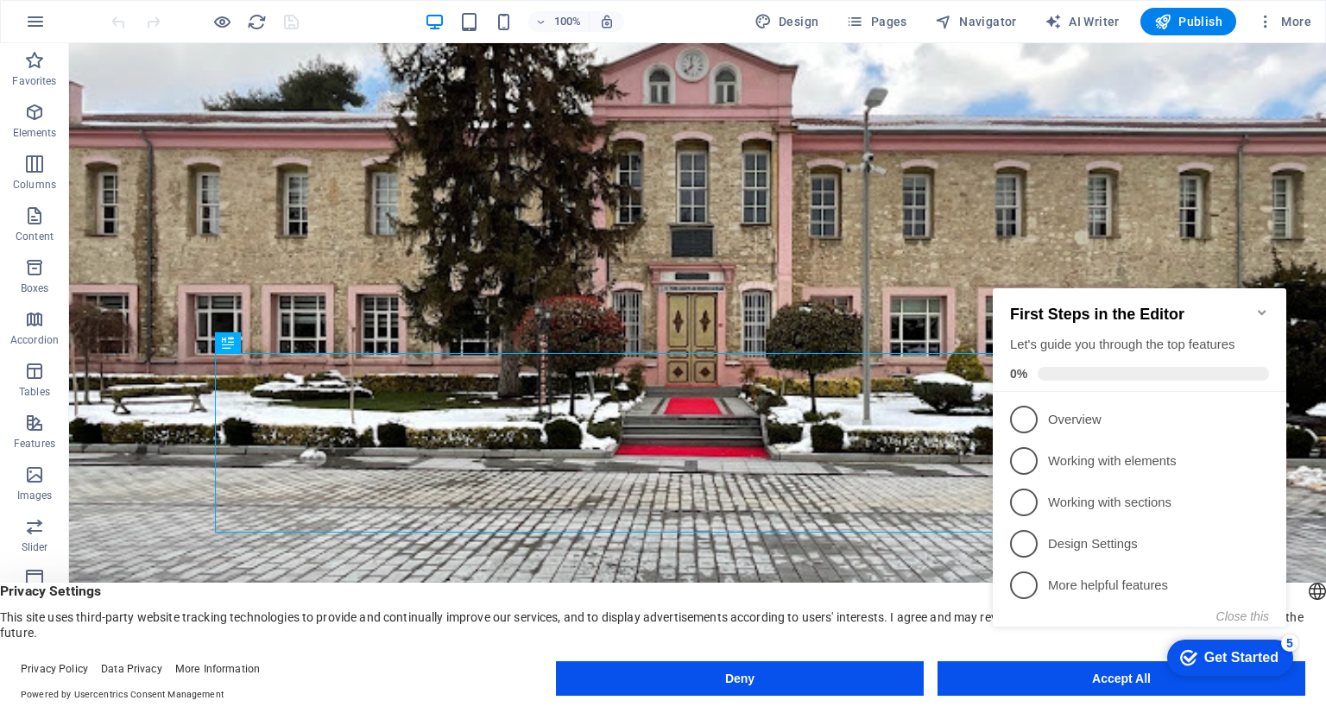
click at [1258, 310] on icon "Minimize checklist" at bounding box center [1262, 312] width 8 height 5
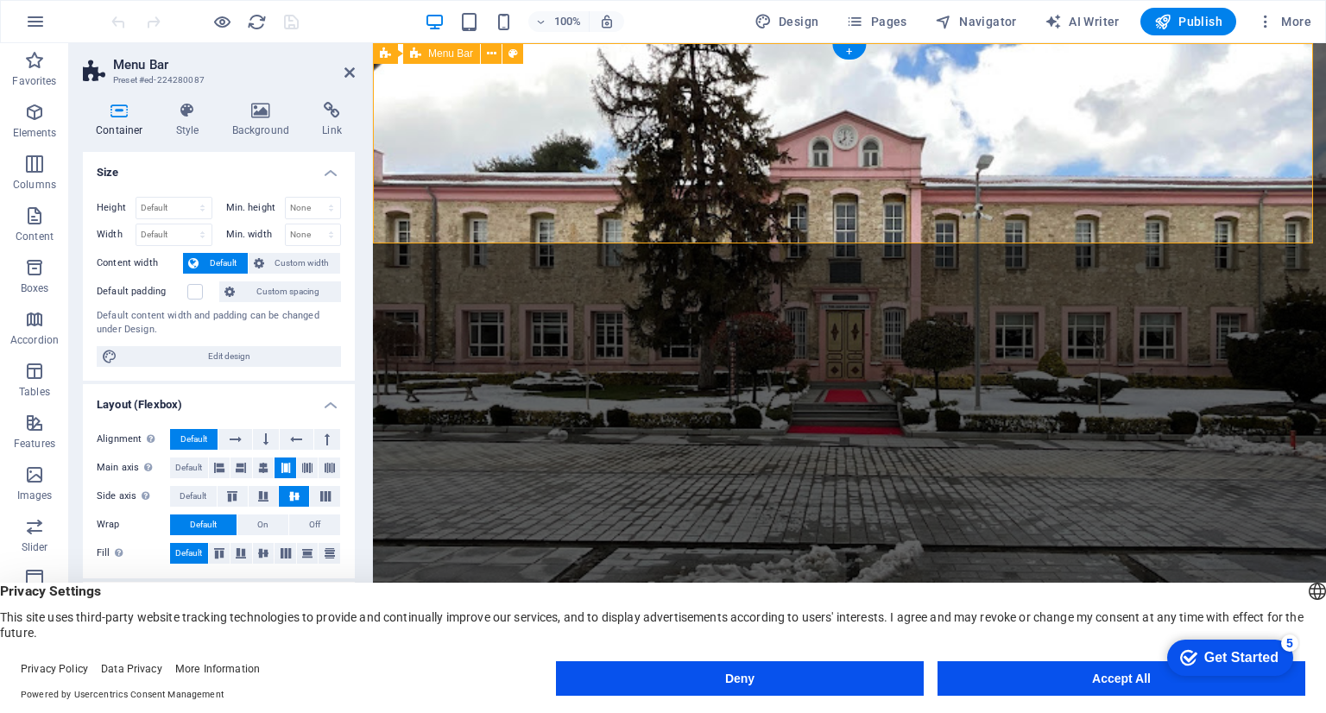
click at [424, 55] on div "Menu Bar" at bounding box center [441, 53] width 77 height 21
click at [518, 54] on button at bounding box center [513, 53] width 21 height 21
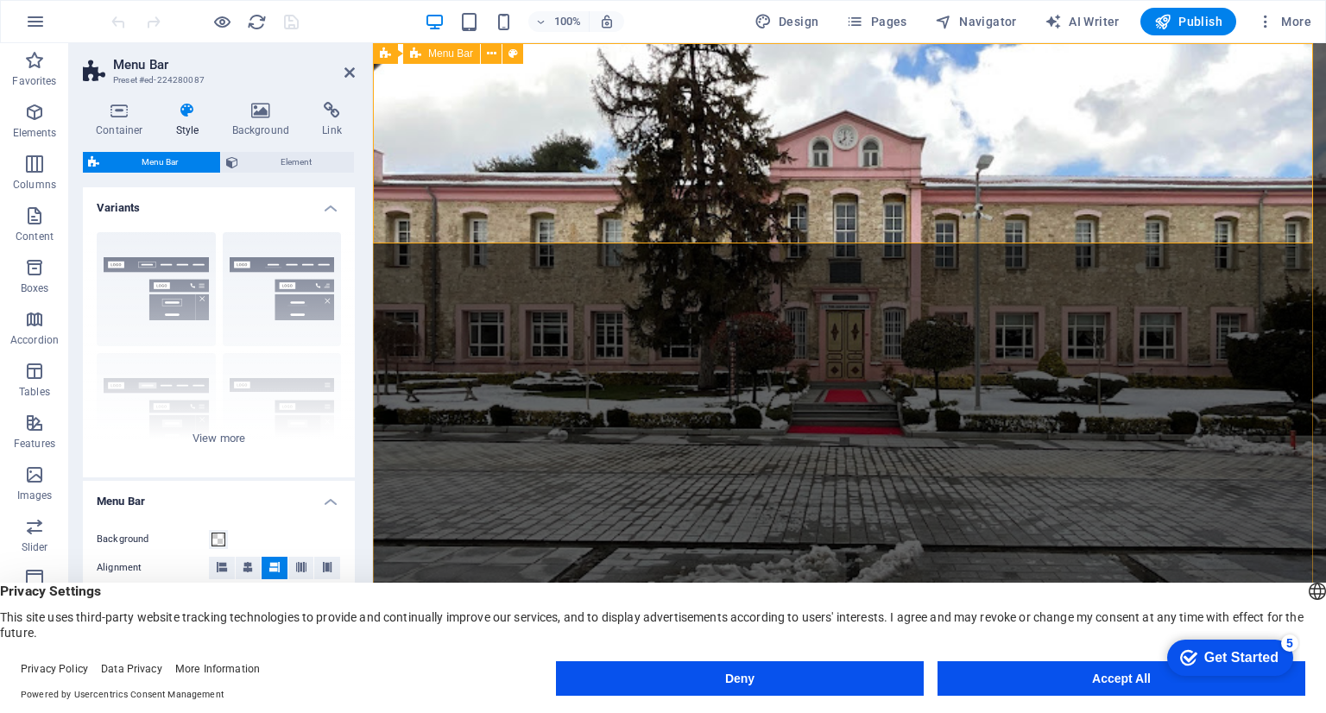
click at [272, 110] on icon at bounding box center [261, 110] width 84 height 17
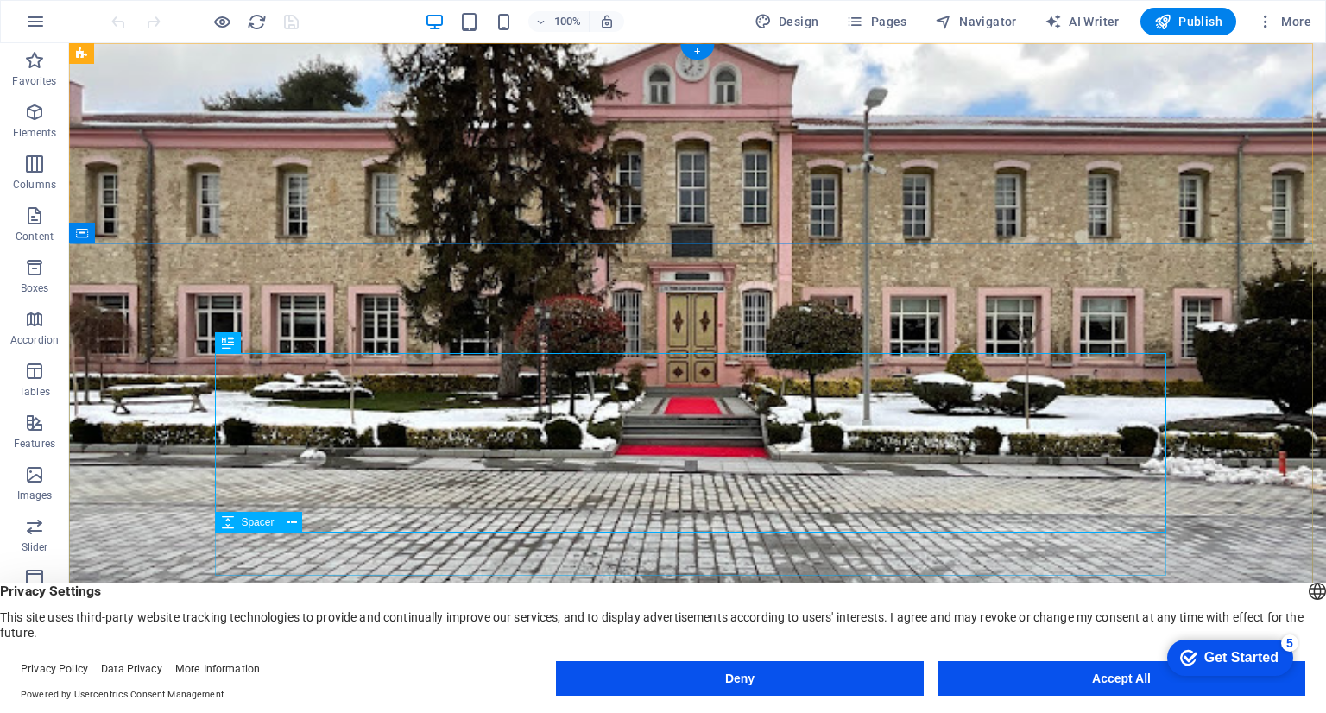
select select "px"
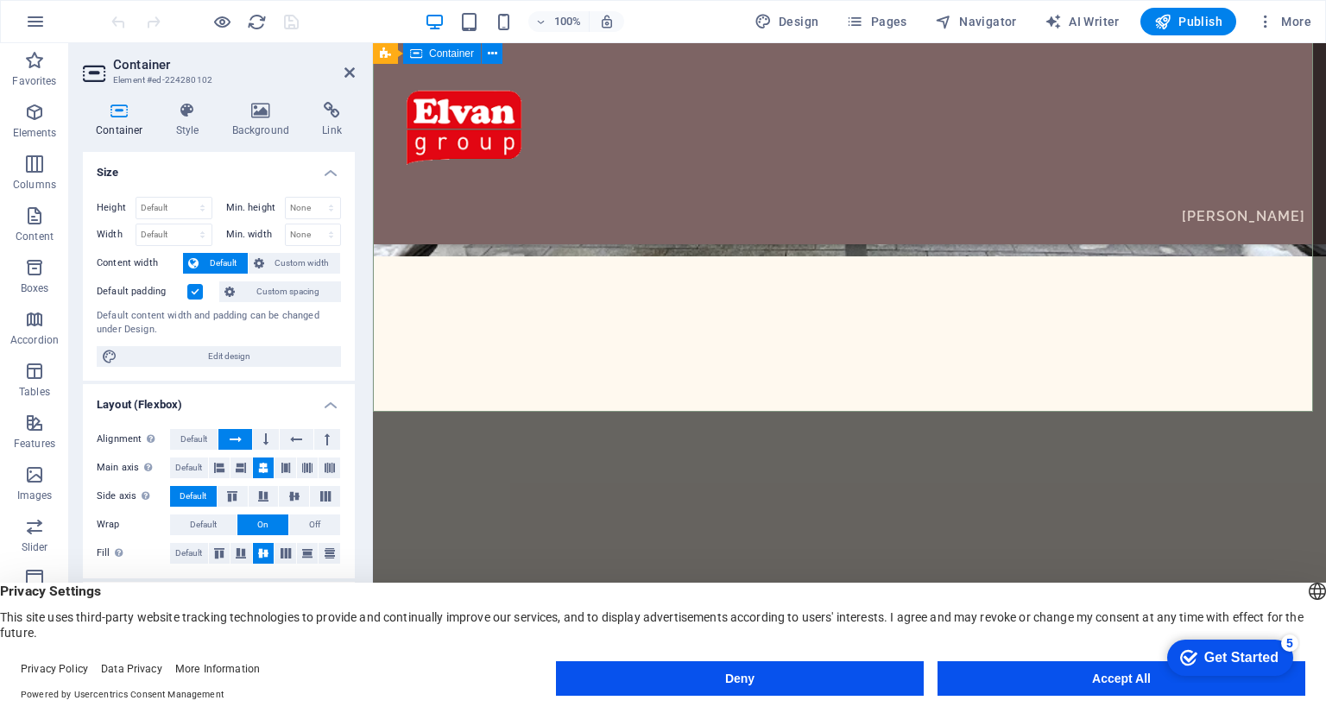
scroll to position [432, 0]
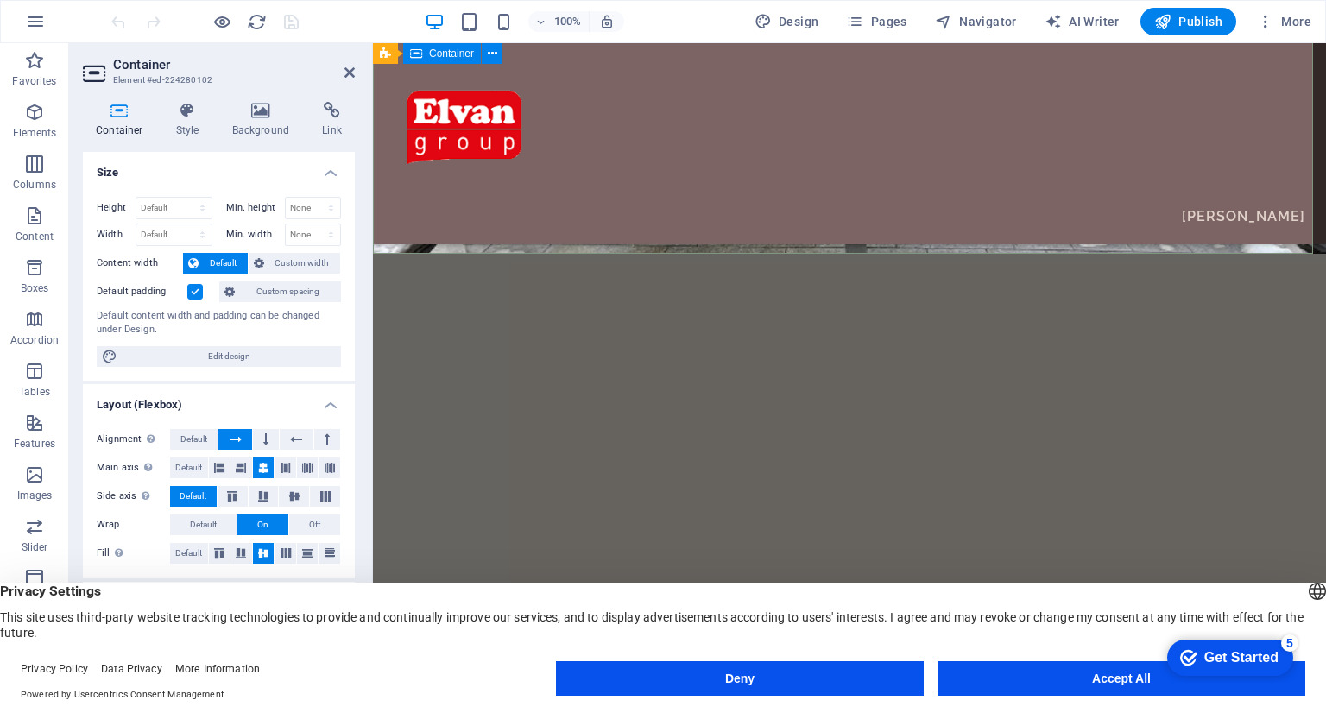
click at [1130, 427] on div "Hidayet Kadiroğlu: Eğitime Destekle Onur Veren Bir Lider" at bounding box center [849, 607] width 953 height 361
click at [261, 111] on icon at bounding box center [261, 110] width 84 height 17
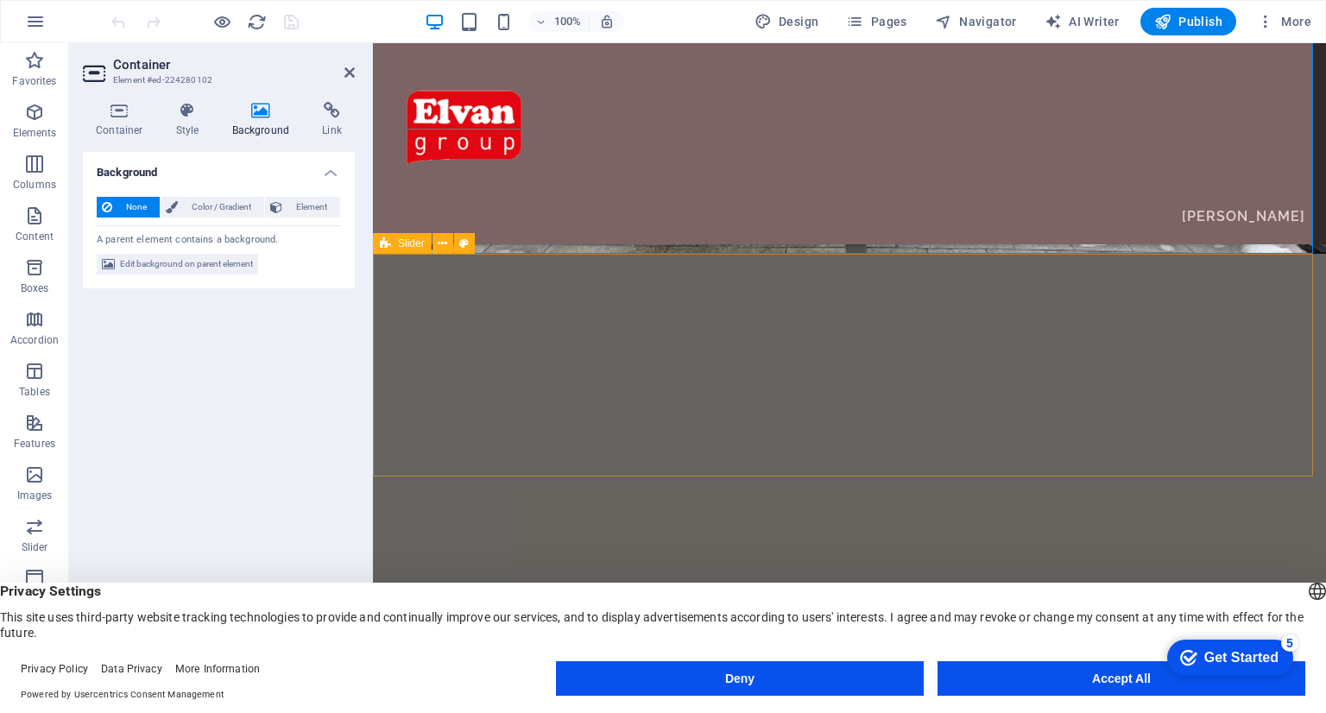
scroll to position [0, 0]
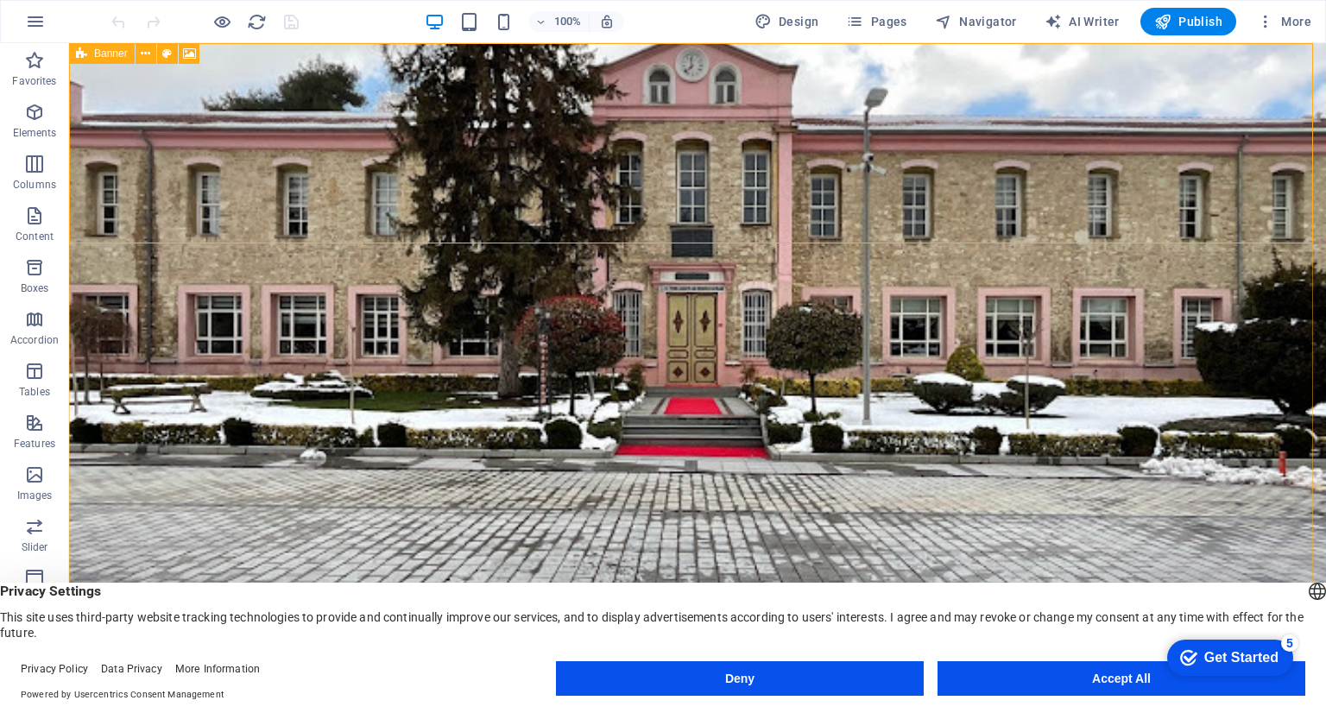
click at [84, 55] on icon at bounding box center [81, 53] width 11 height 21
click at [191, 54] on icon at bounding box center [189, 54] width 13 height 18
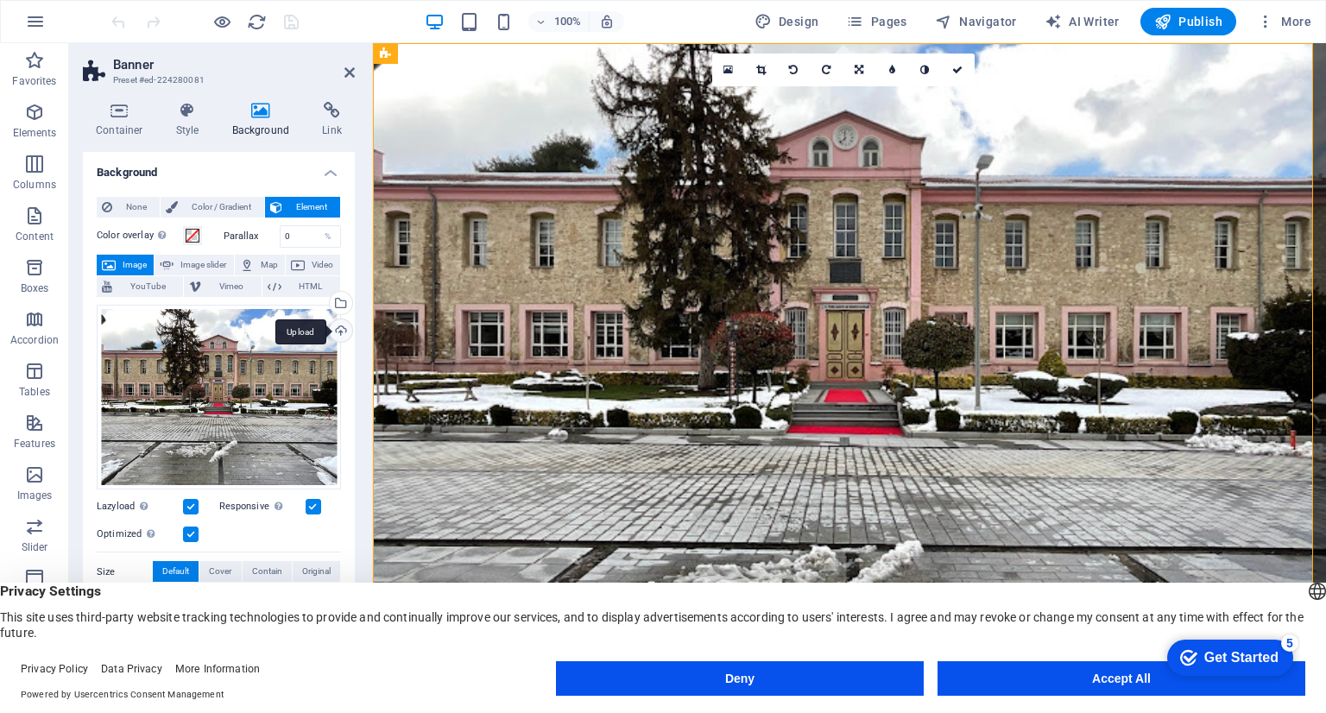
click at [336, 327] on div "Upload" at bounding box center [339, 333] width 26 height 26
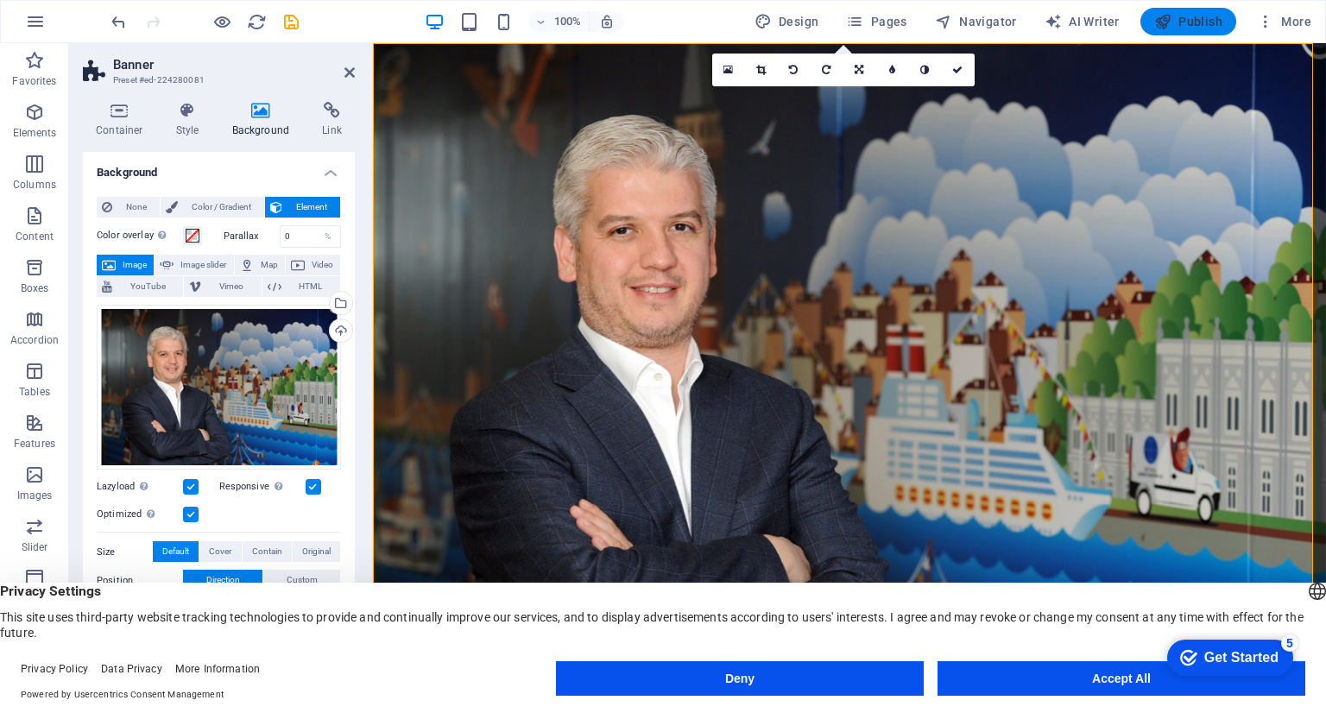
click at [1195, 22] on span "Publish" at bounding box center [1189, 21] width 68 height 17
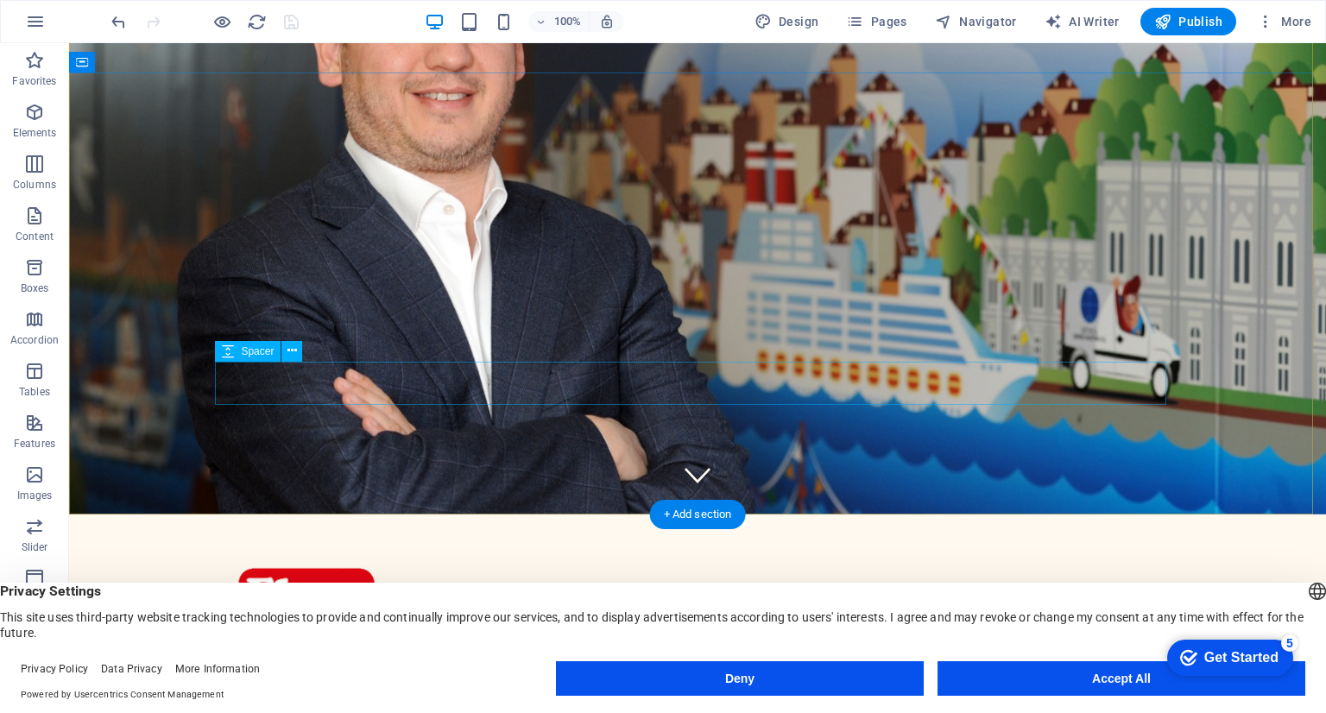
scroll to position [173, 0]
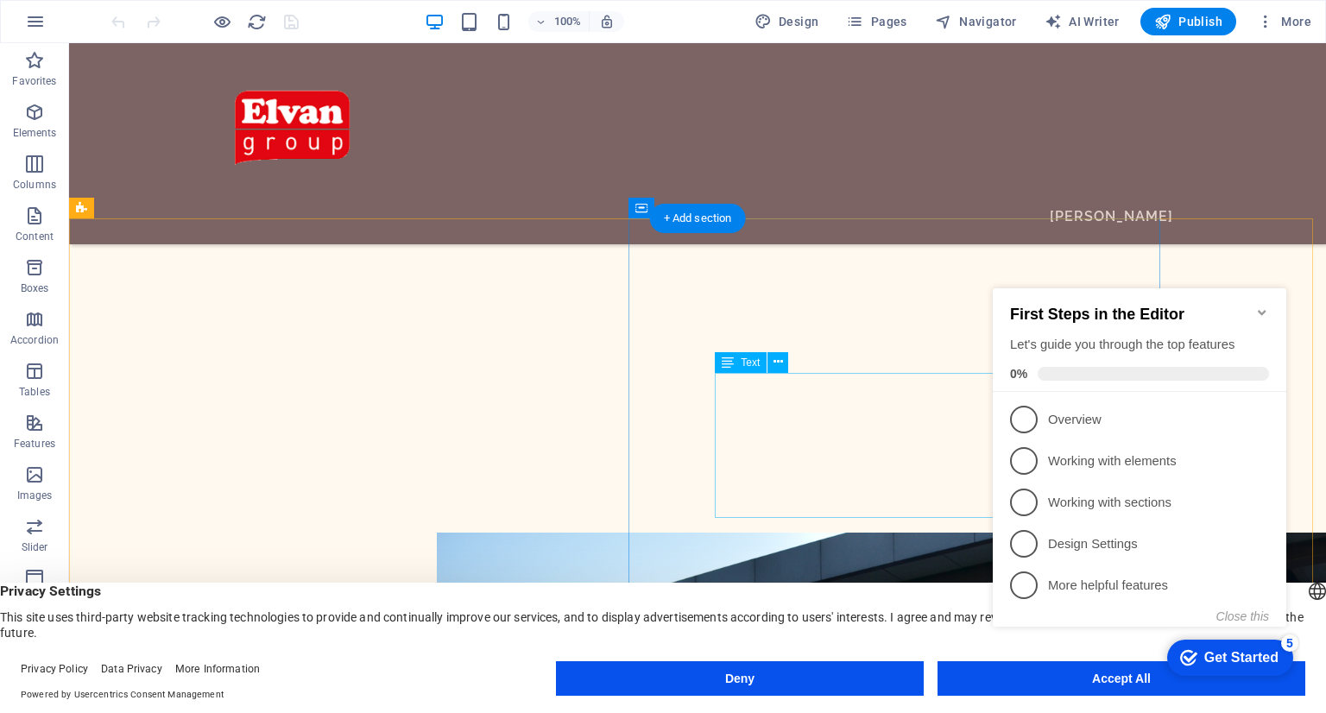
scroll to position [864, 0]
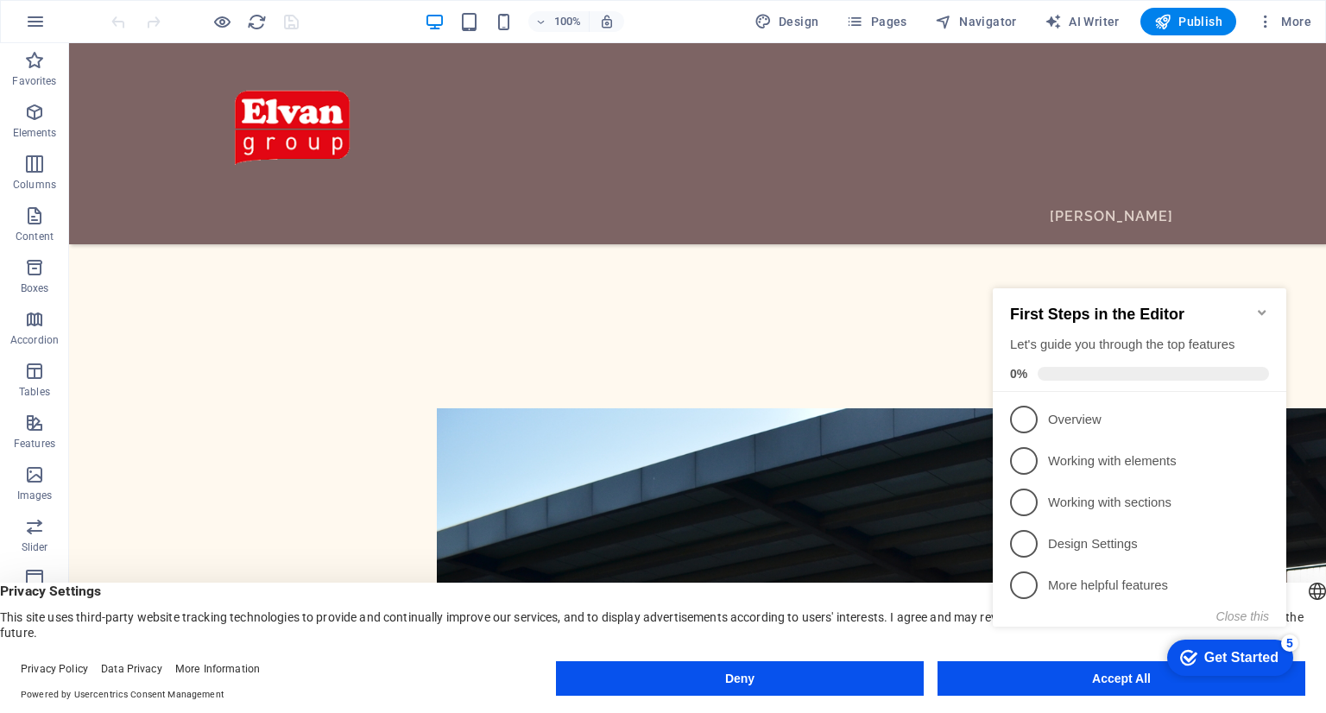
click at [1263, 306] on icon "Minimize checklist" at bounding box center [1263, 313] width 14 height 14
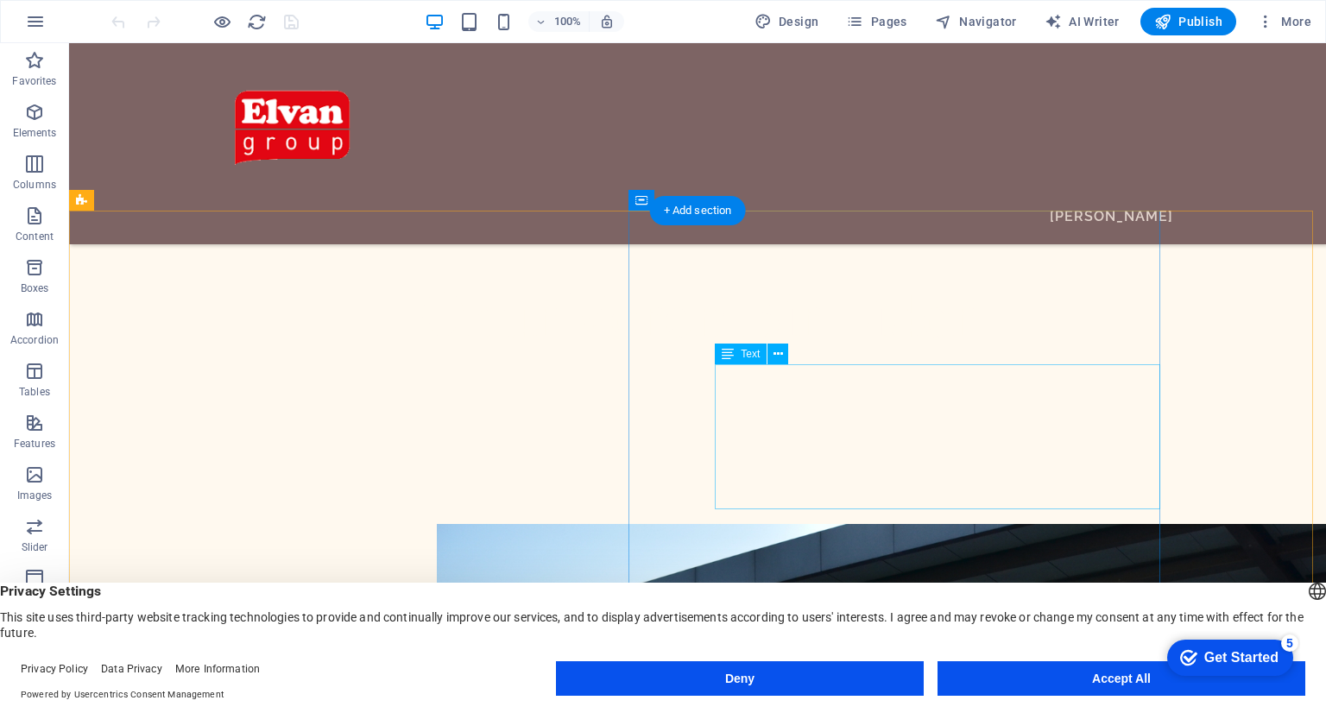
scroll to position [777, 0]
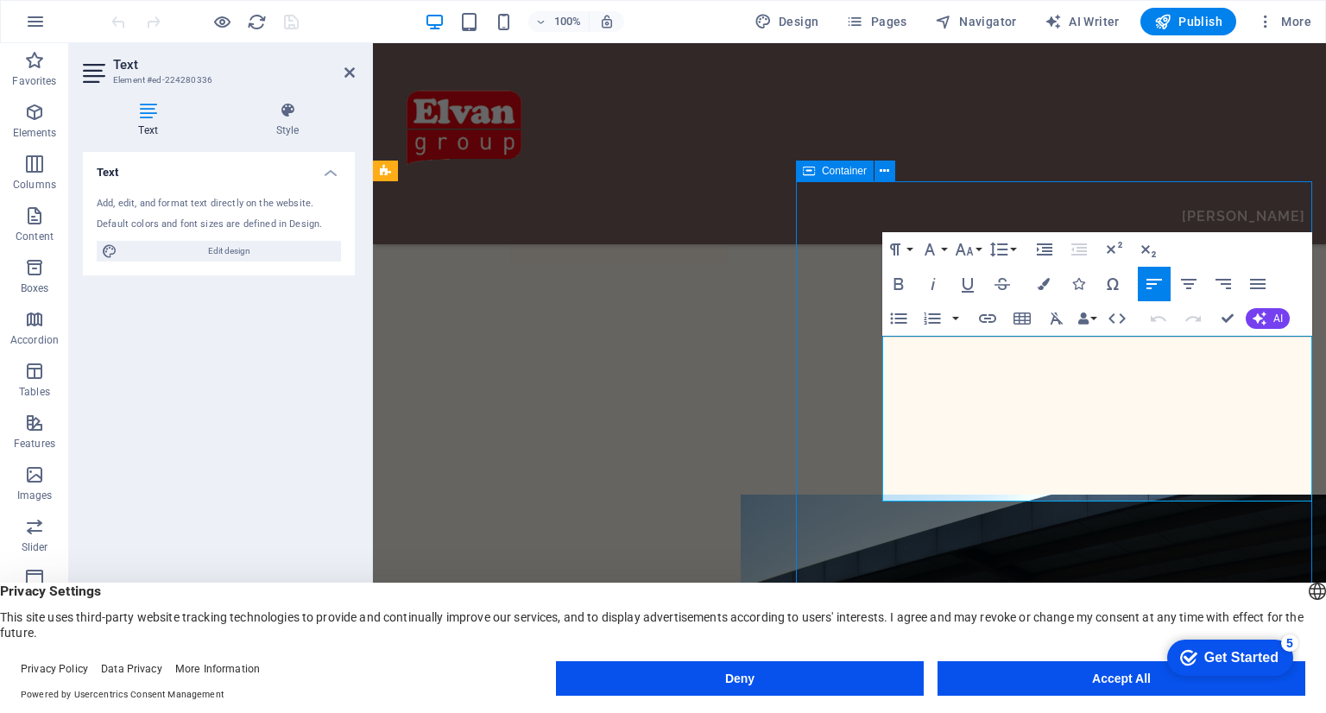
scroll to position [726, 0]
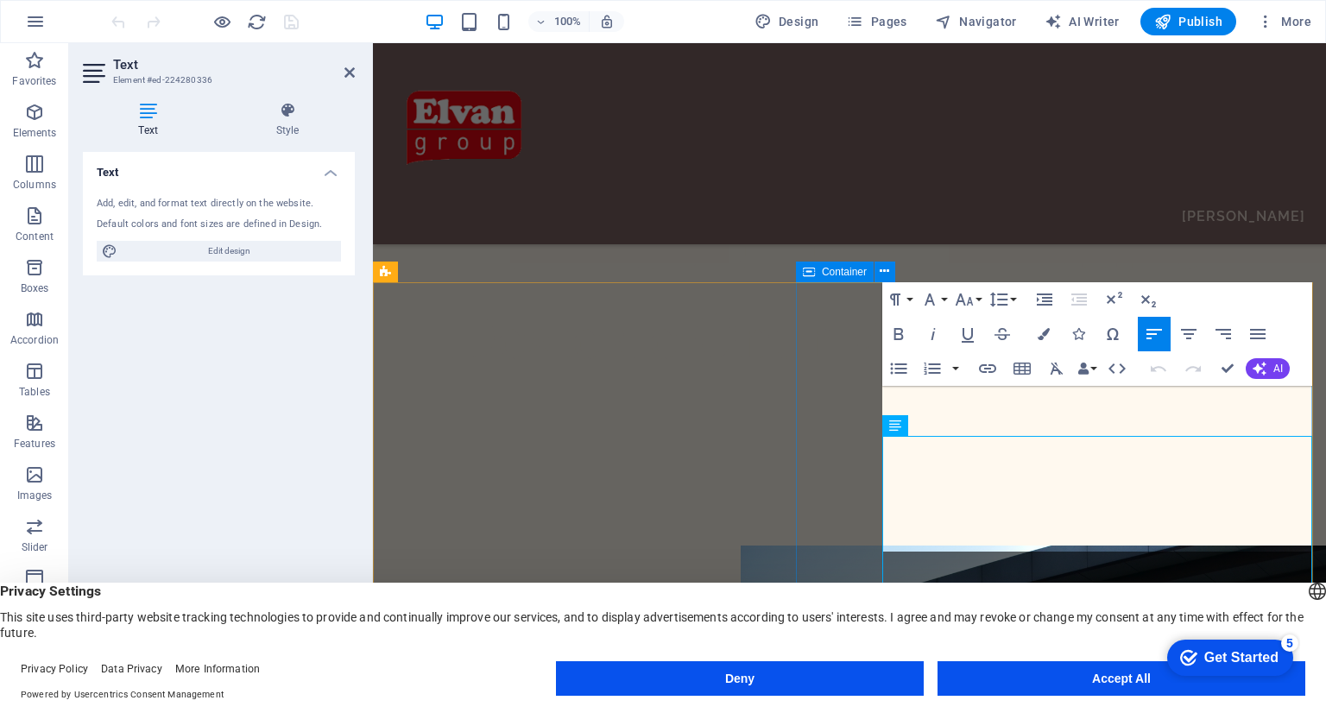
scroll to position [676, 0]
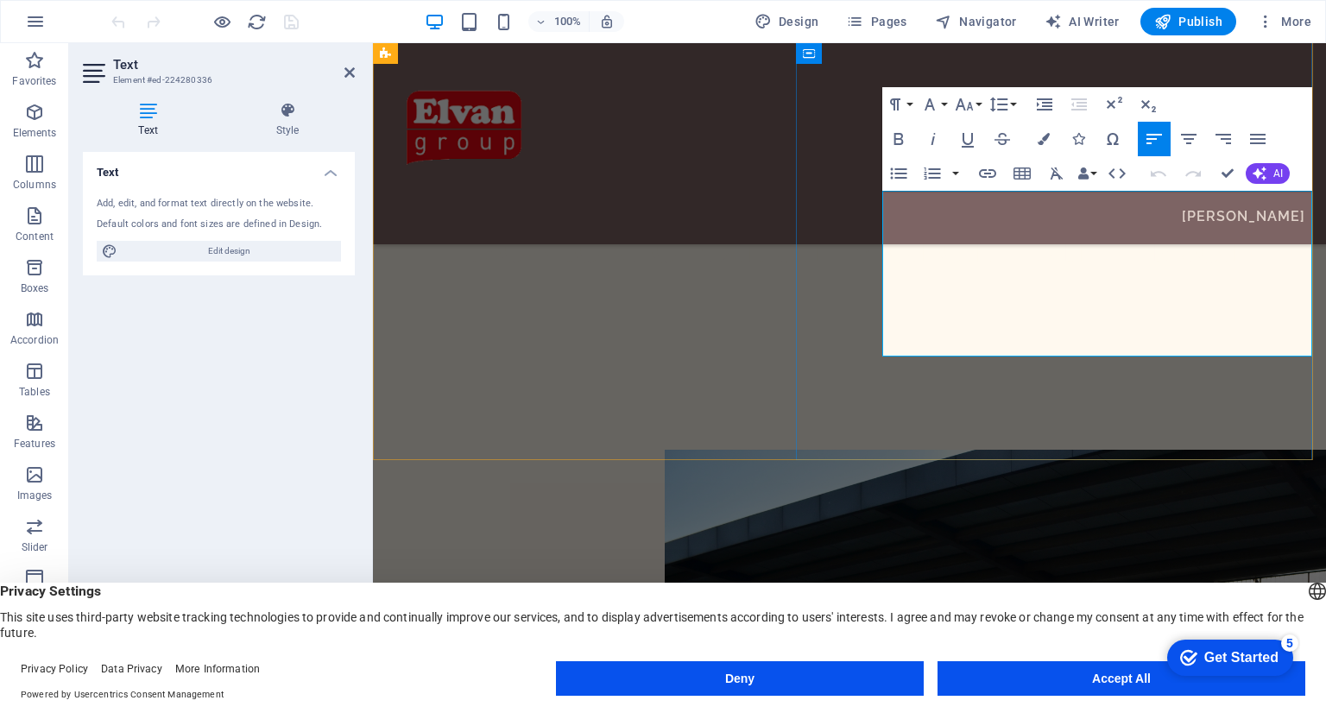
scroll to position [798, 0]
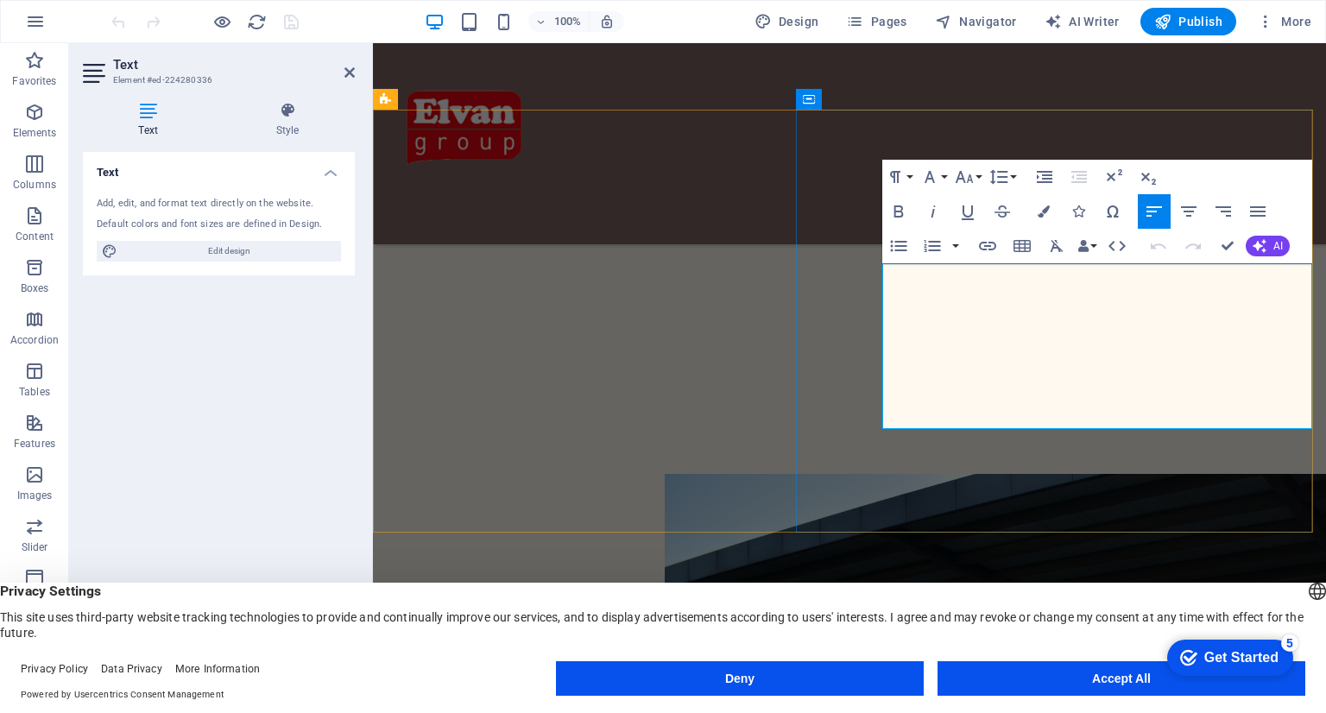
drag, startPoint x: 884, startPoint y: 275, endPoint x: 998, endPoint y: 395, distance: 165.5
drag, startPoint x: 1004, startPoint y: 420, endPoint x: 878, endPoint y: 273, distance: 193.5
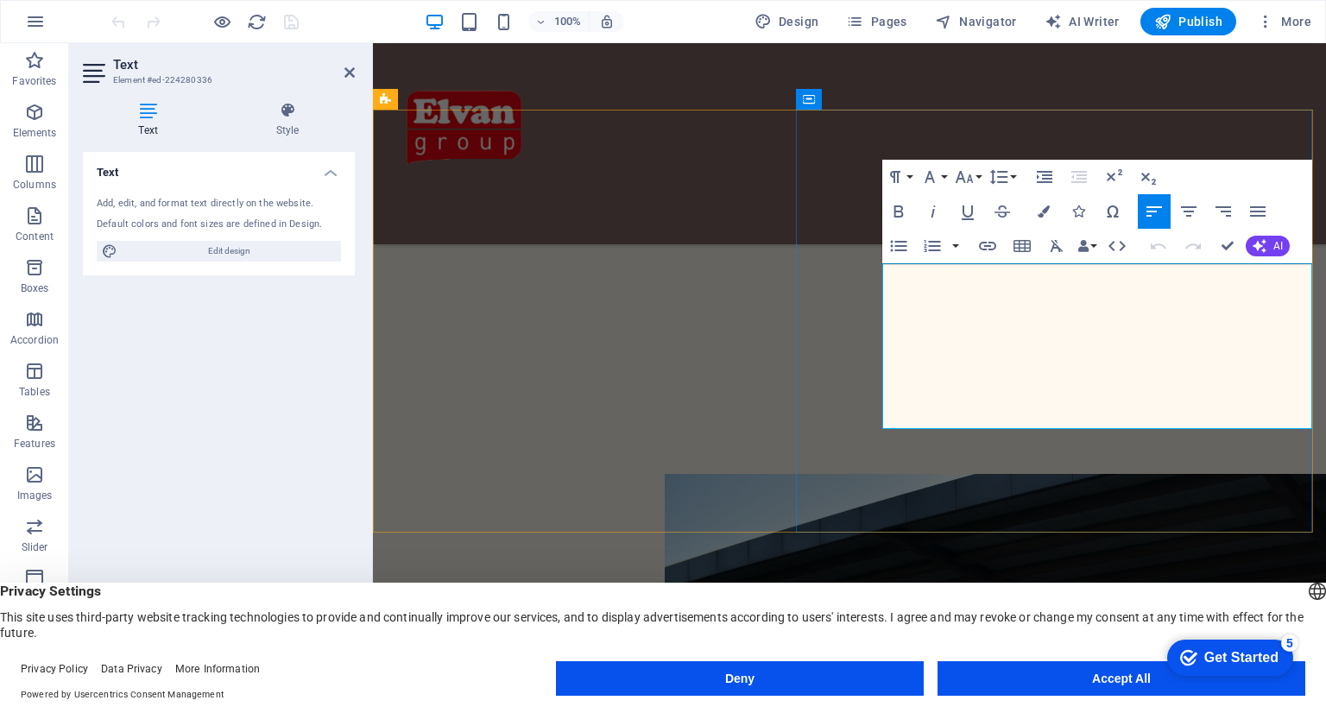
copy p "İstanbul'un köklü eğitim kurumlarından biri olan Zaim Üniversitesi, eğitim kali…"
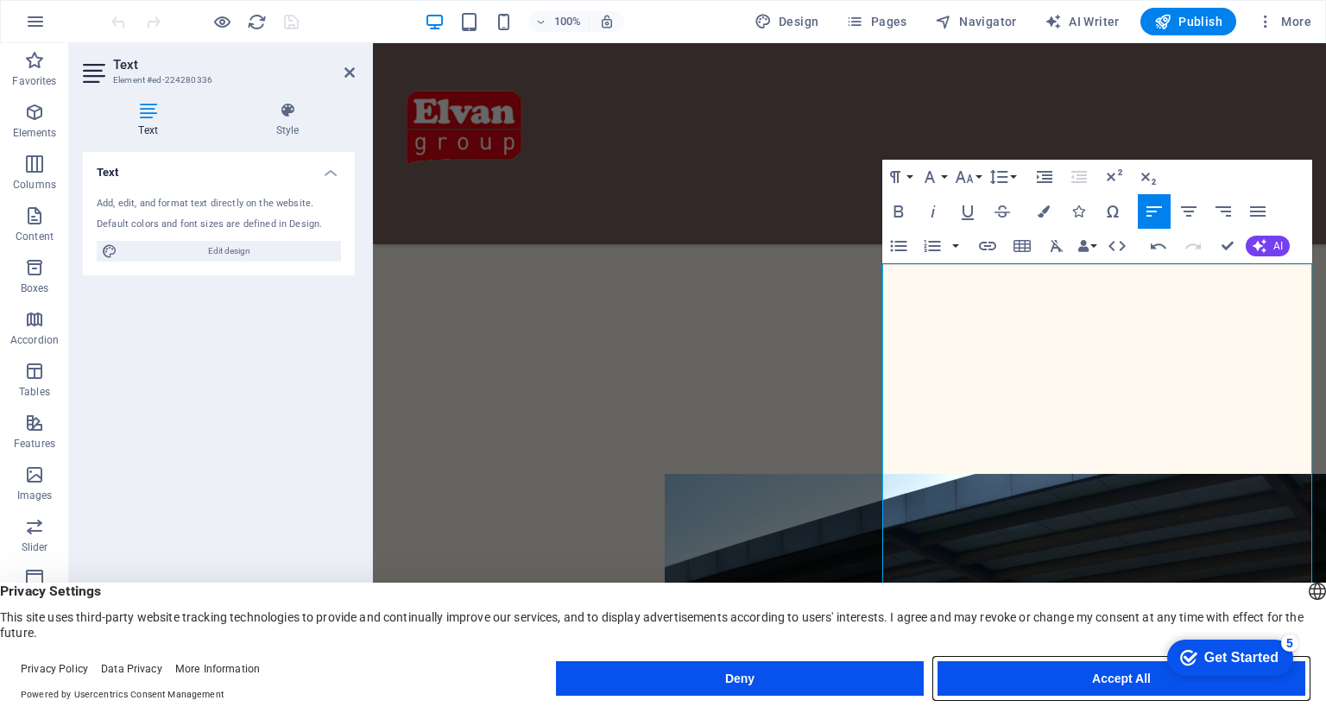
drag, startPoint x: 1012, startPoint y: 675, endPoint x: 642, endPoint y: 632, distance: 372.1
click at [1013, 675] on button "Accept All" at bounding box center [1122, 678] width 368 height 35
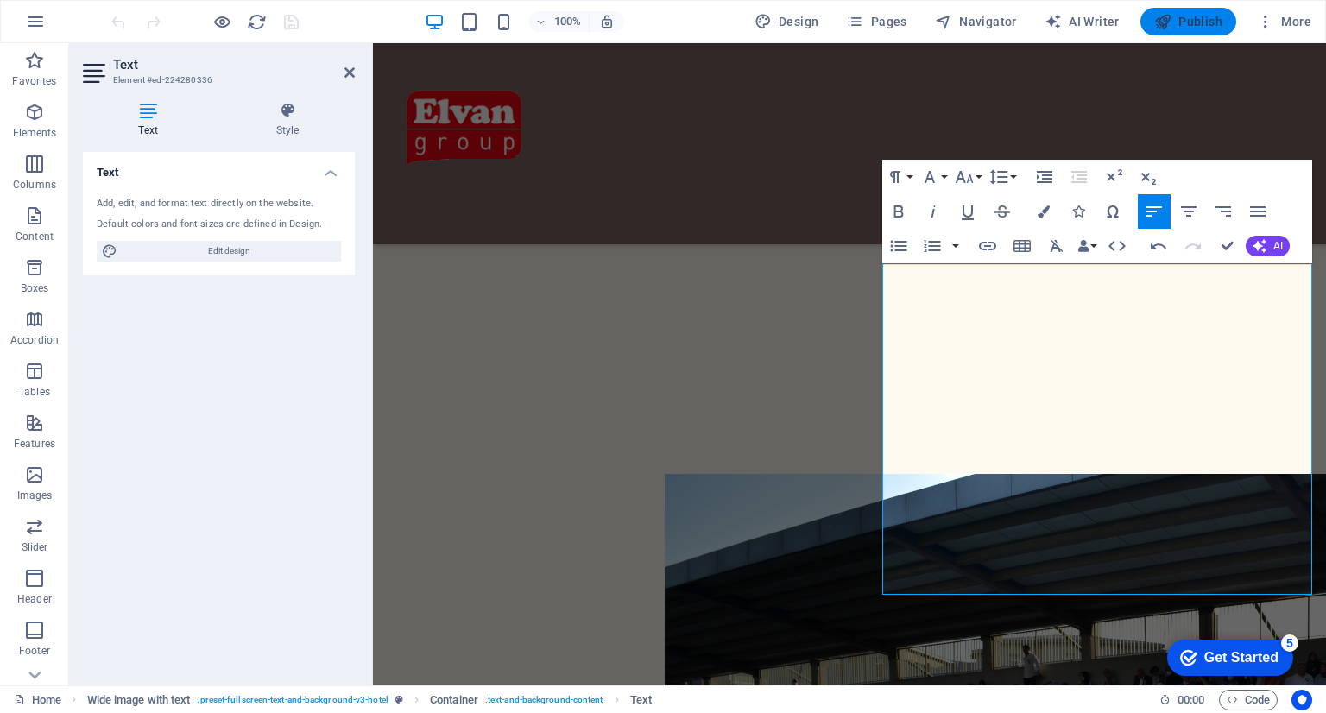
click at [1196, 19] on span "Publish" at bounding box center [1189, 21] width 68 height 17
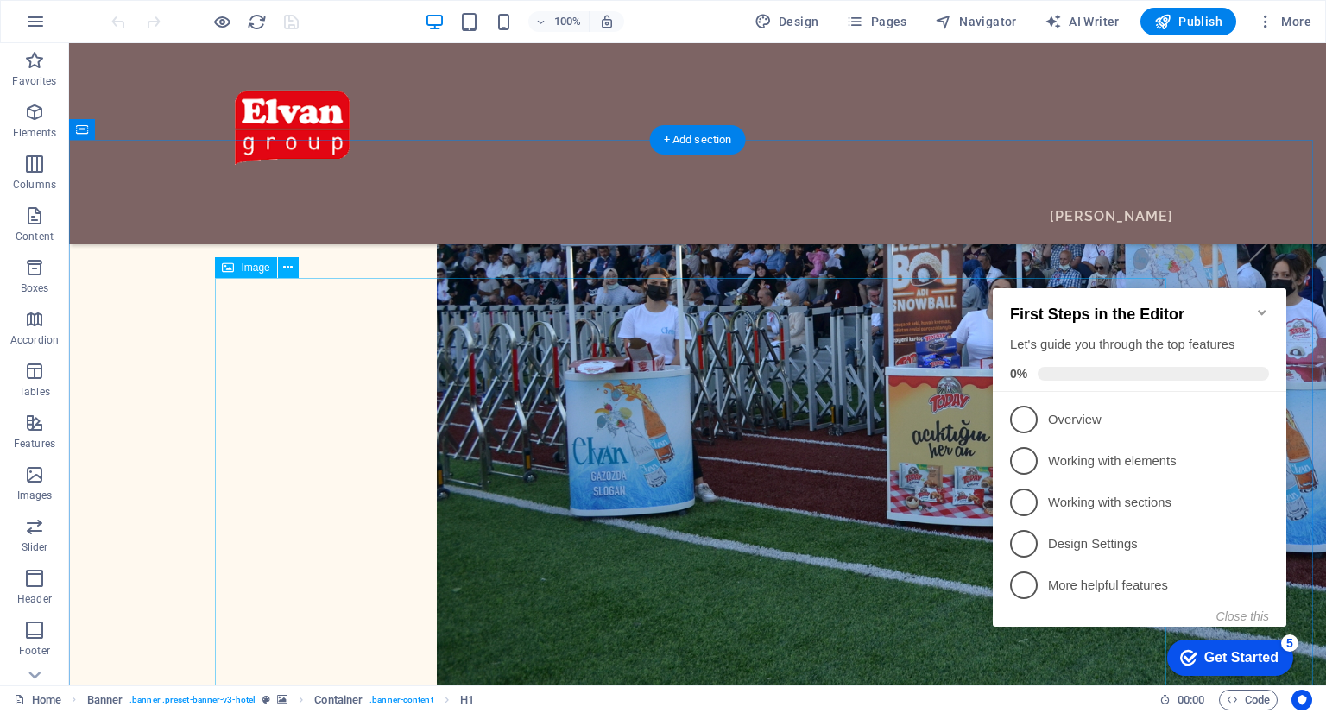
scroll to position [1727, 0]
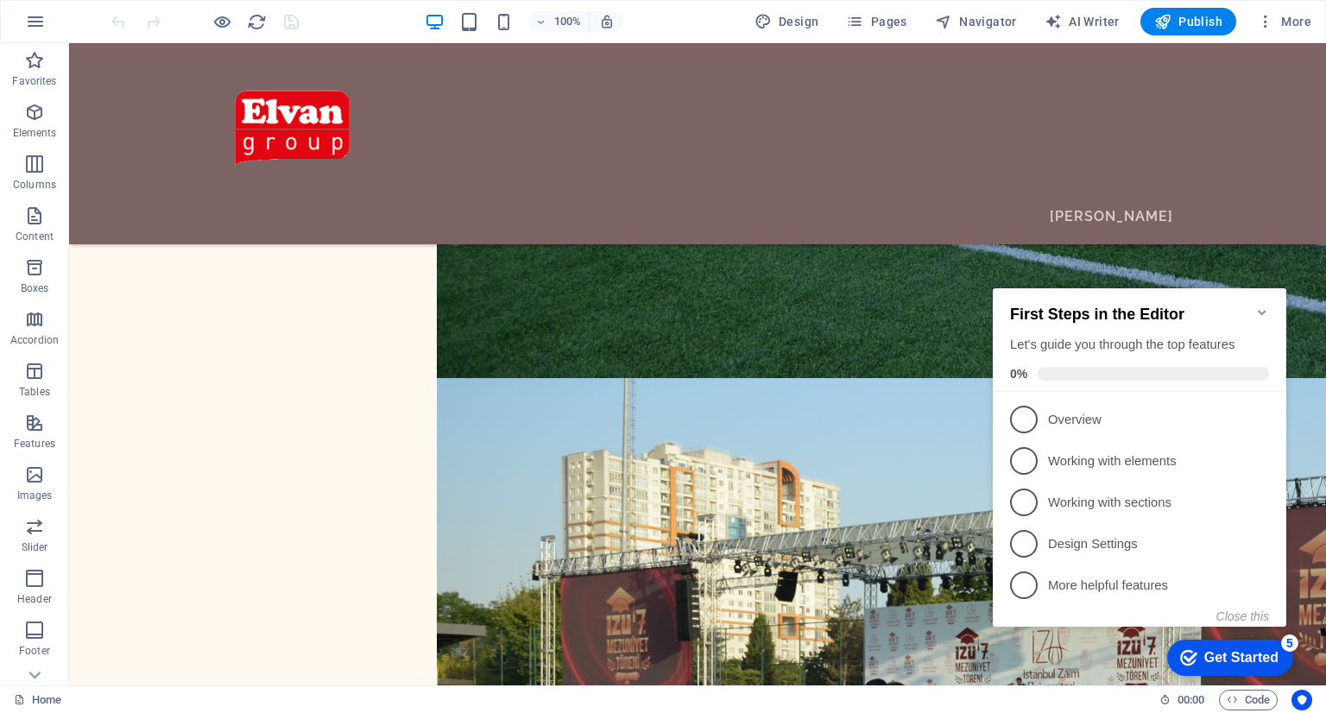
click at [1262, 306] on icon "Minimize checklist" at bounding box center [1263, 313] width 14 height 14
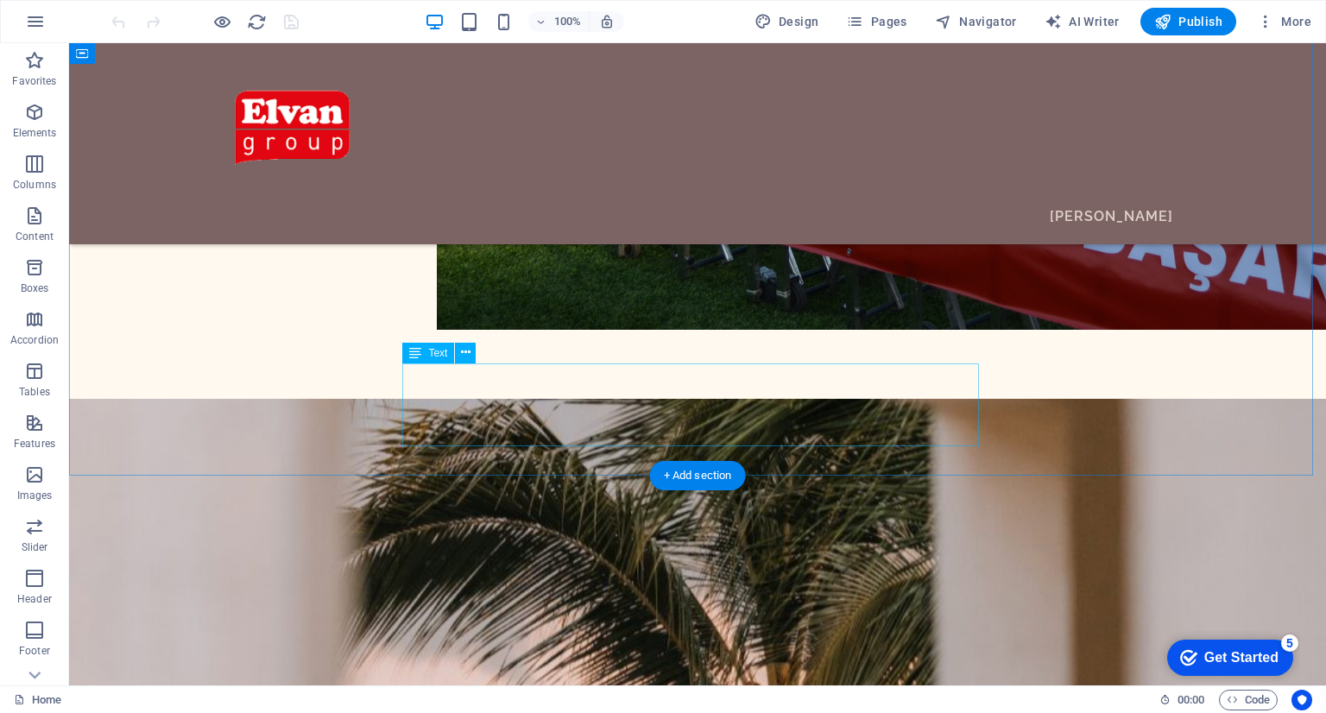
scroll to position [2591, 0]
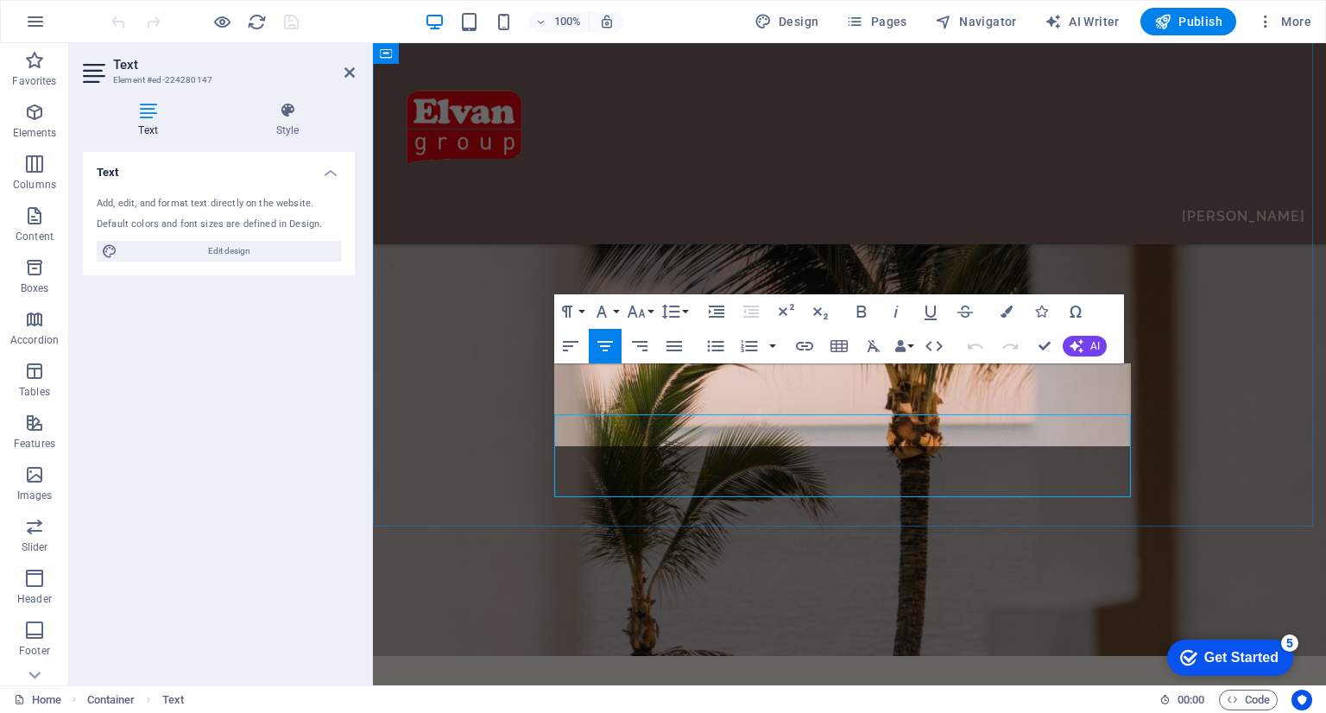
scroll to position [2560, 0]
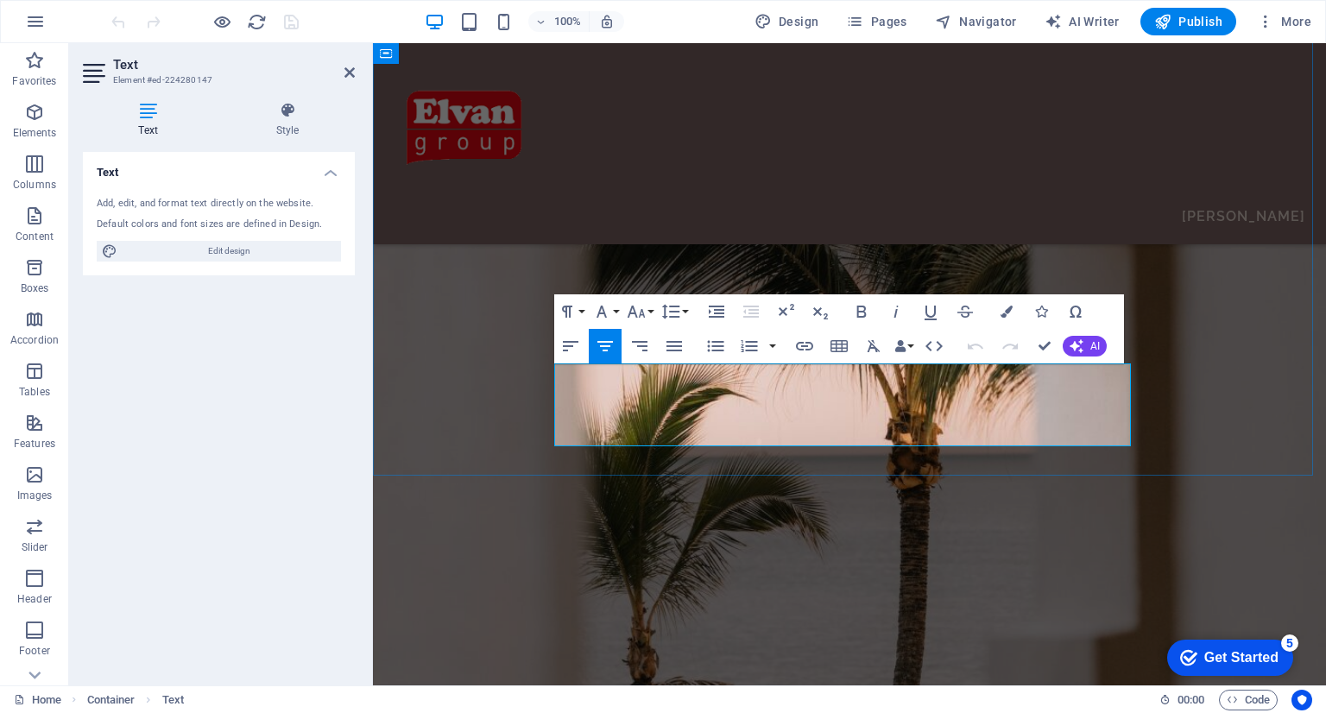
drag, startPoint x: 707, startPoint y: 375, endPoint x: 794, endPoint y: 373, distance: 86.4
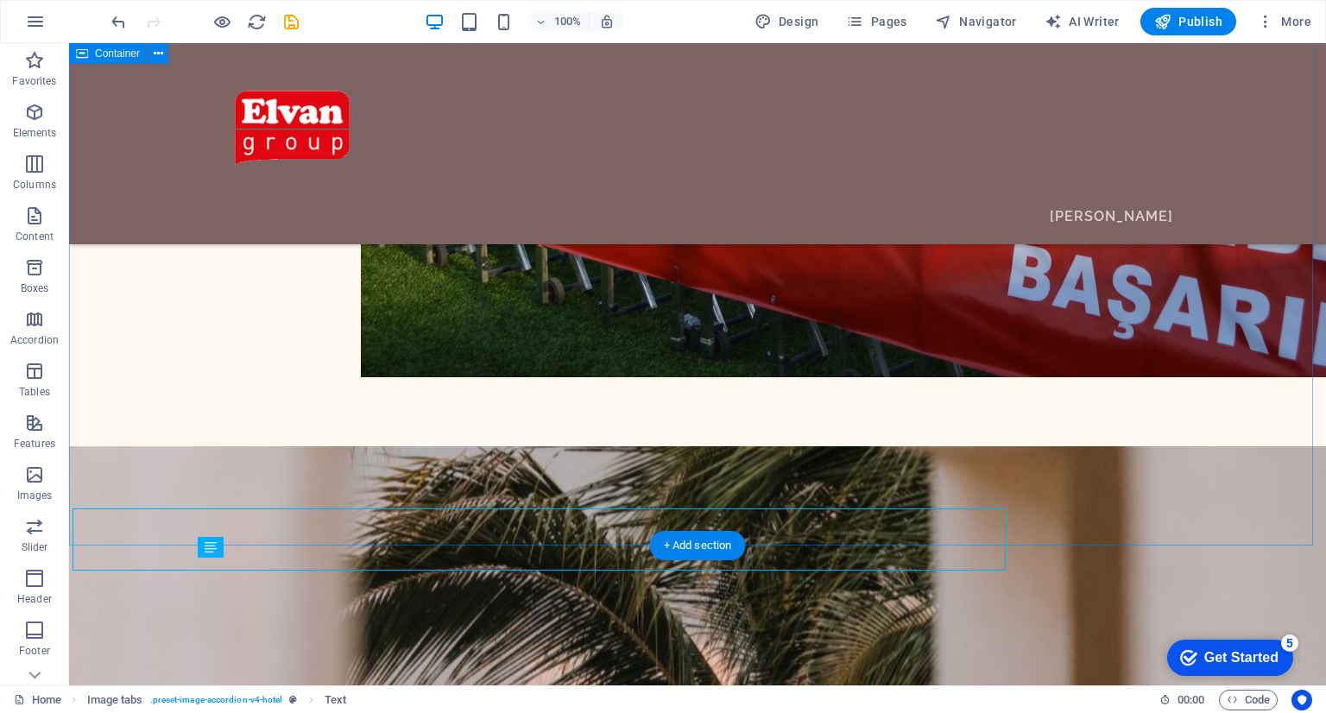
scroll to position [2591, 0]
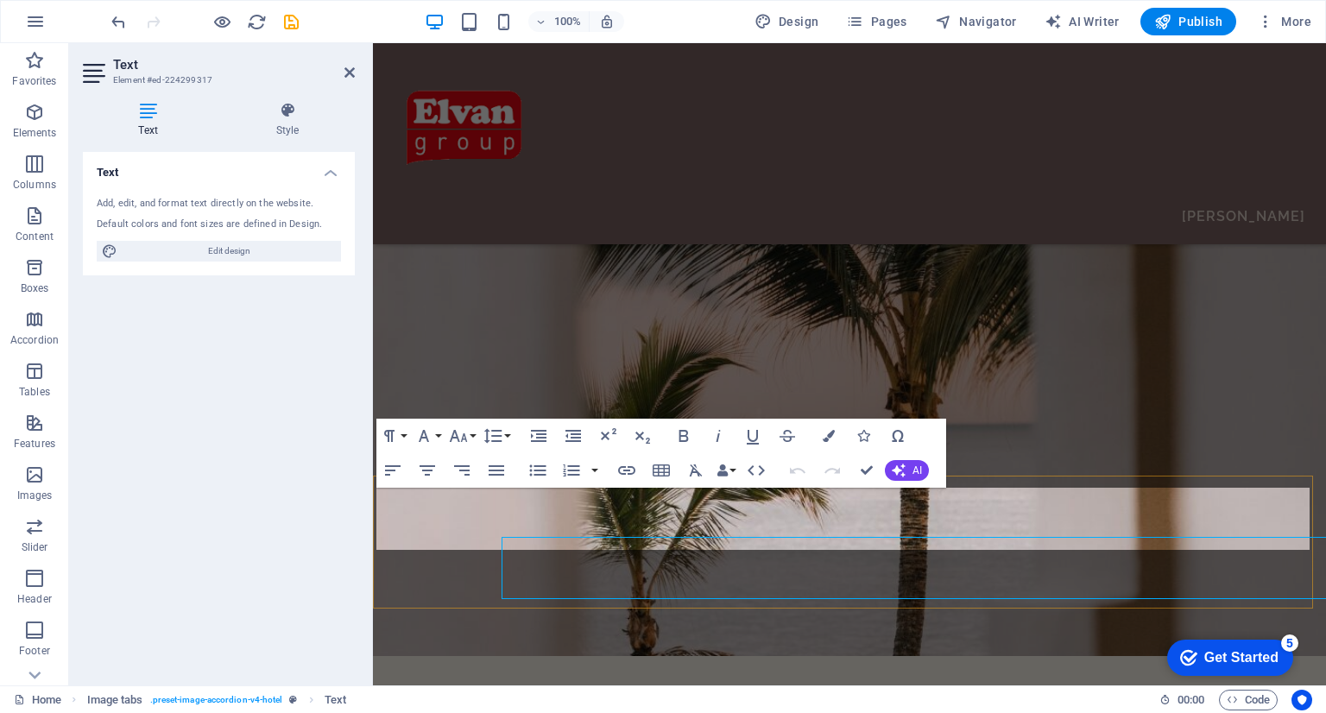
scroll to position [2560, 0]
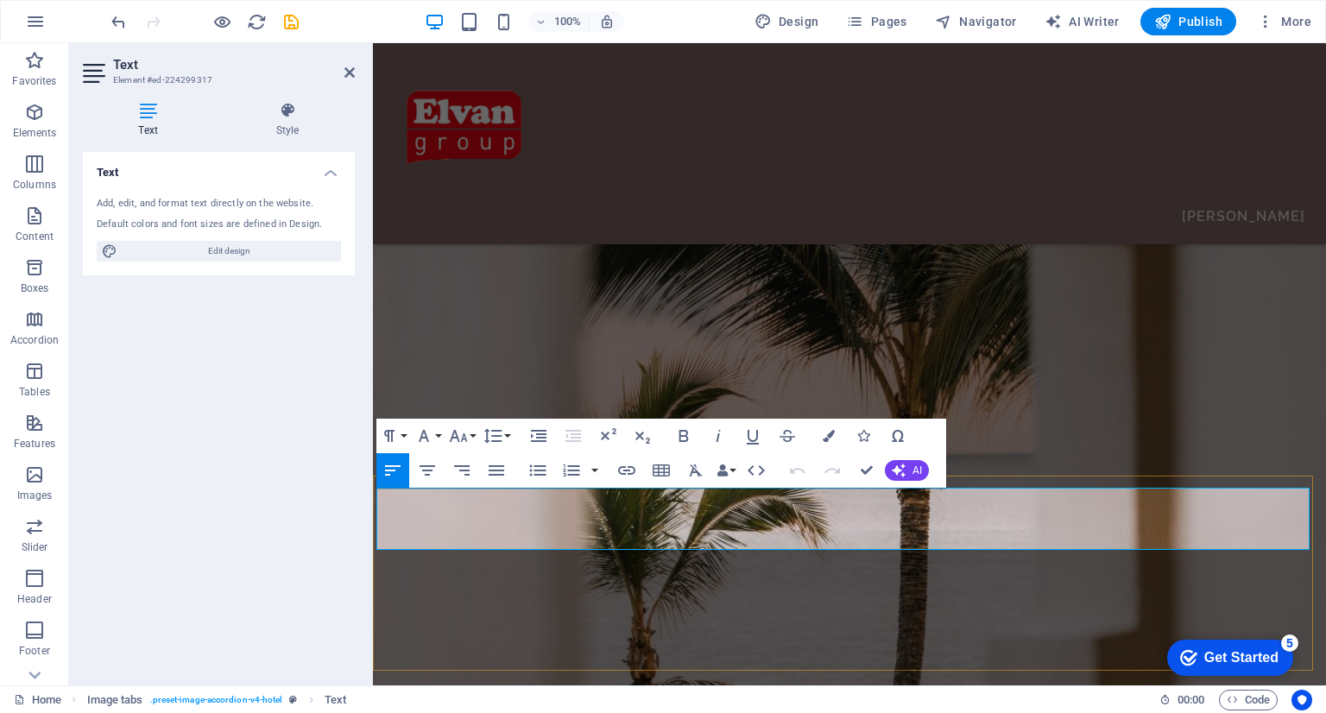
drag, startPoint x: 521, startPoint y: 497, endPoint x: 609, endPoint y: 497, distance: 88.1
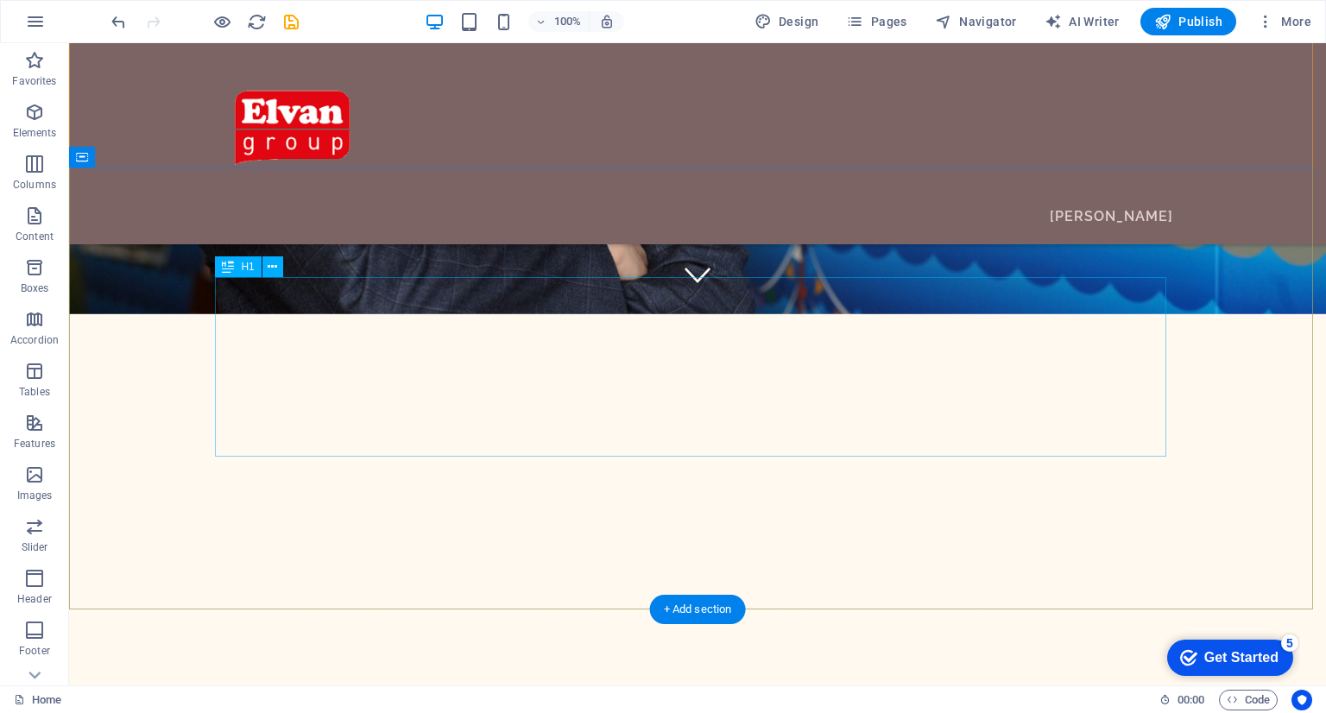
scroll to position [518, 0]
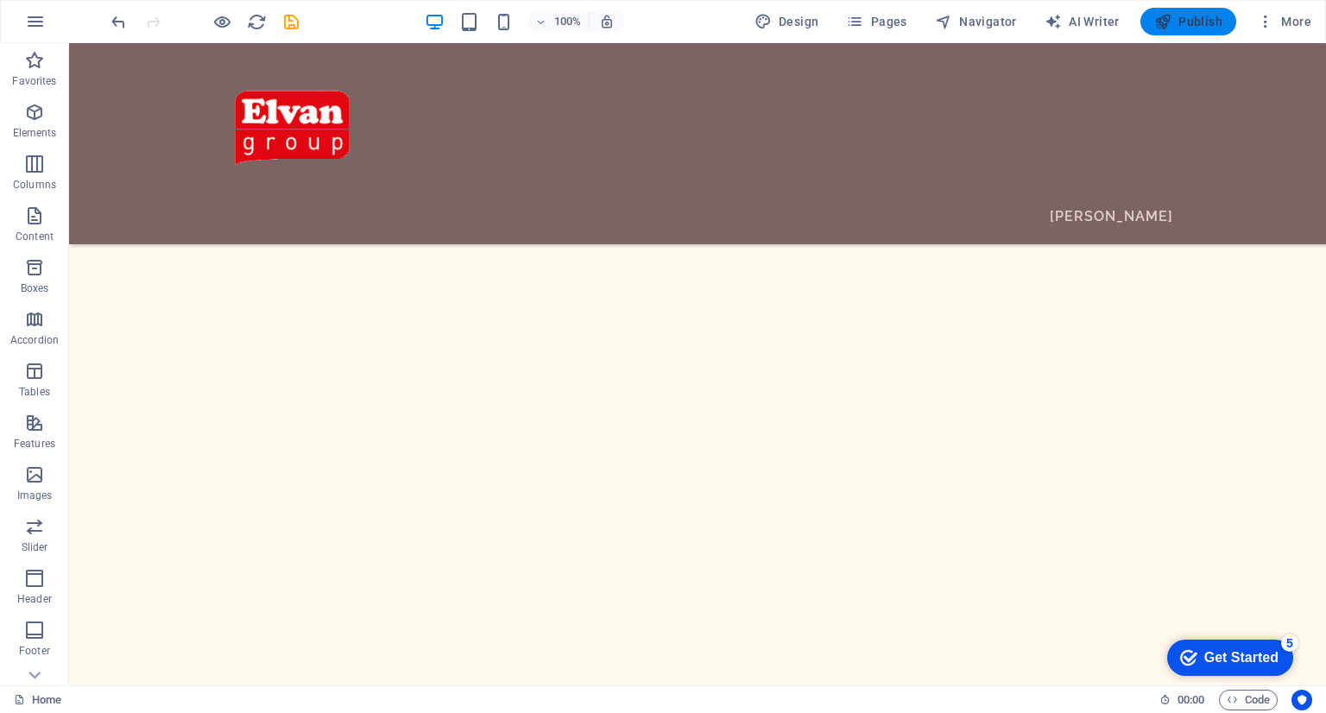
click at [1188, 20] on span "Publish" at bounding box center [1189, 21] width 68 height 17
